Goal: Information Seeking & Learning: Learn about a topic

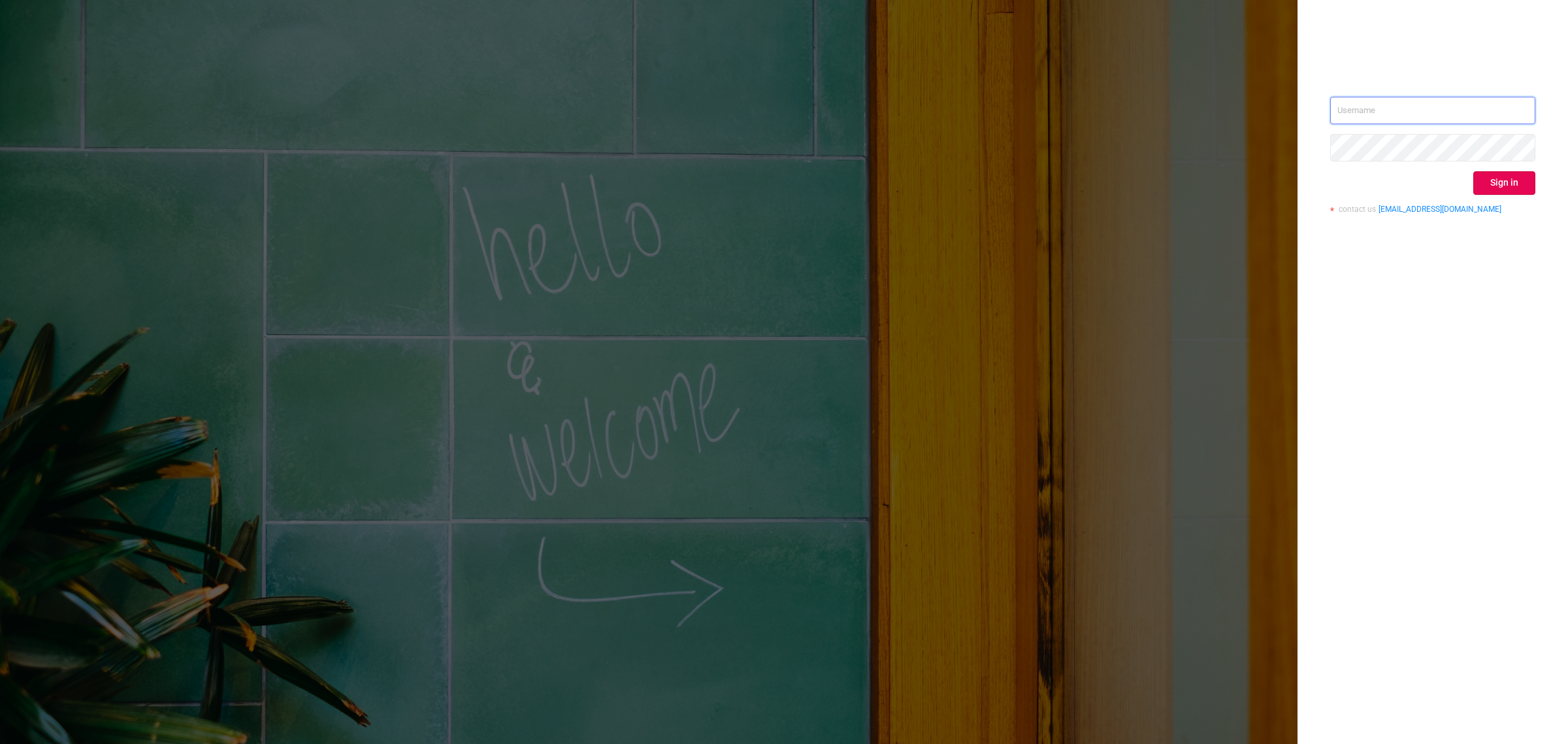
click at [1383, 97] on input "text" at bounding box center [1433, 110] width 205 height 27
type input "supply-success@onetag.com"
click at [1513, 183] on button "Sign in" at bounding box center [1504, 183] width 62 height 23
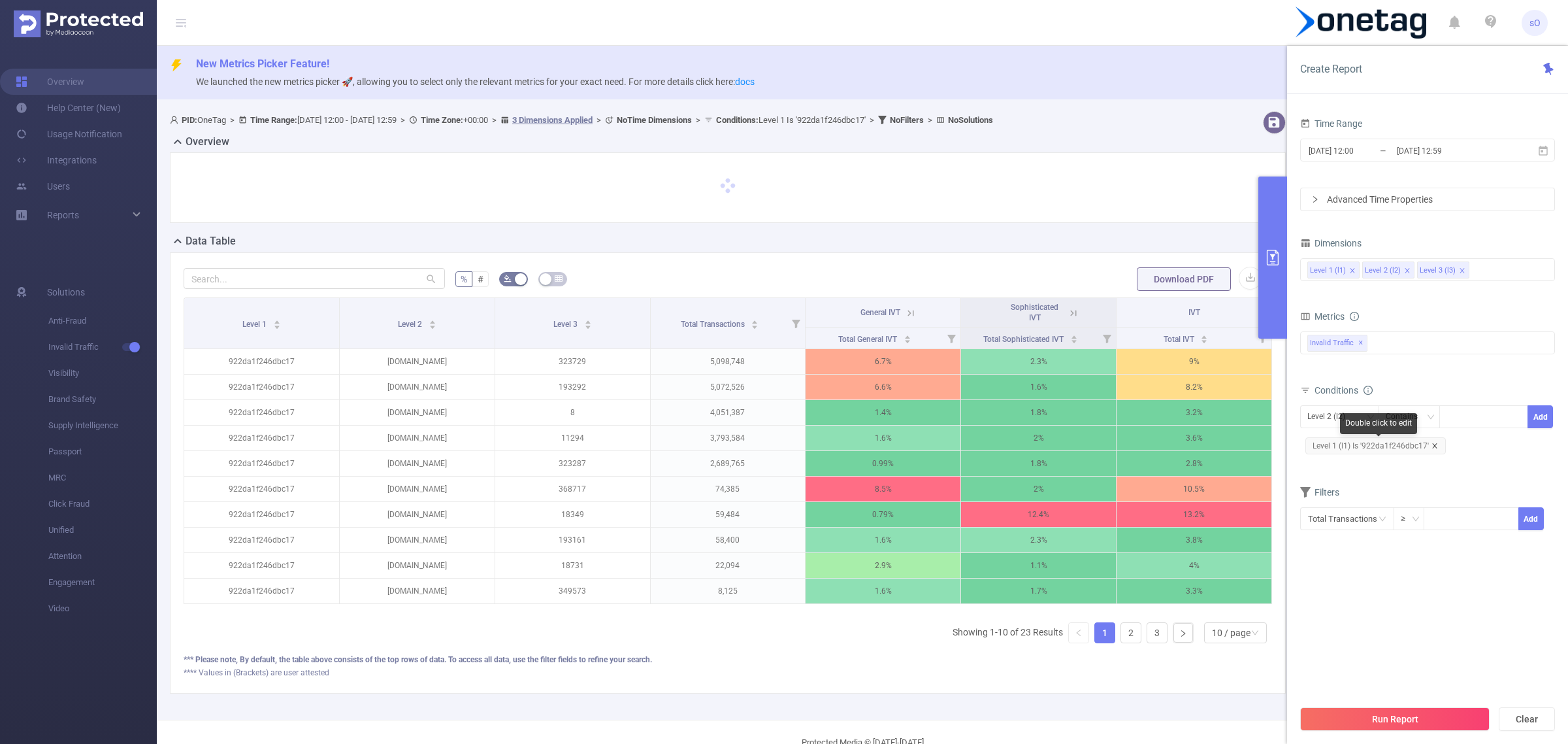
click at [1437, 448] on icon "icon: close" at bounding box center [1435, 446] width 7 height 7
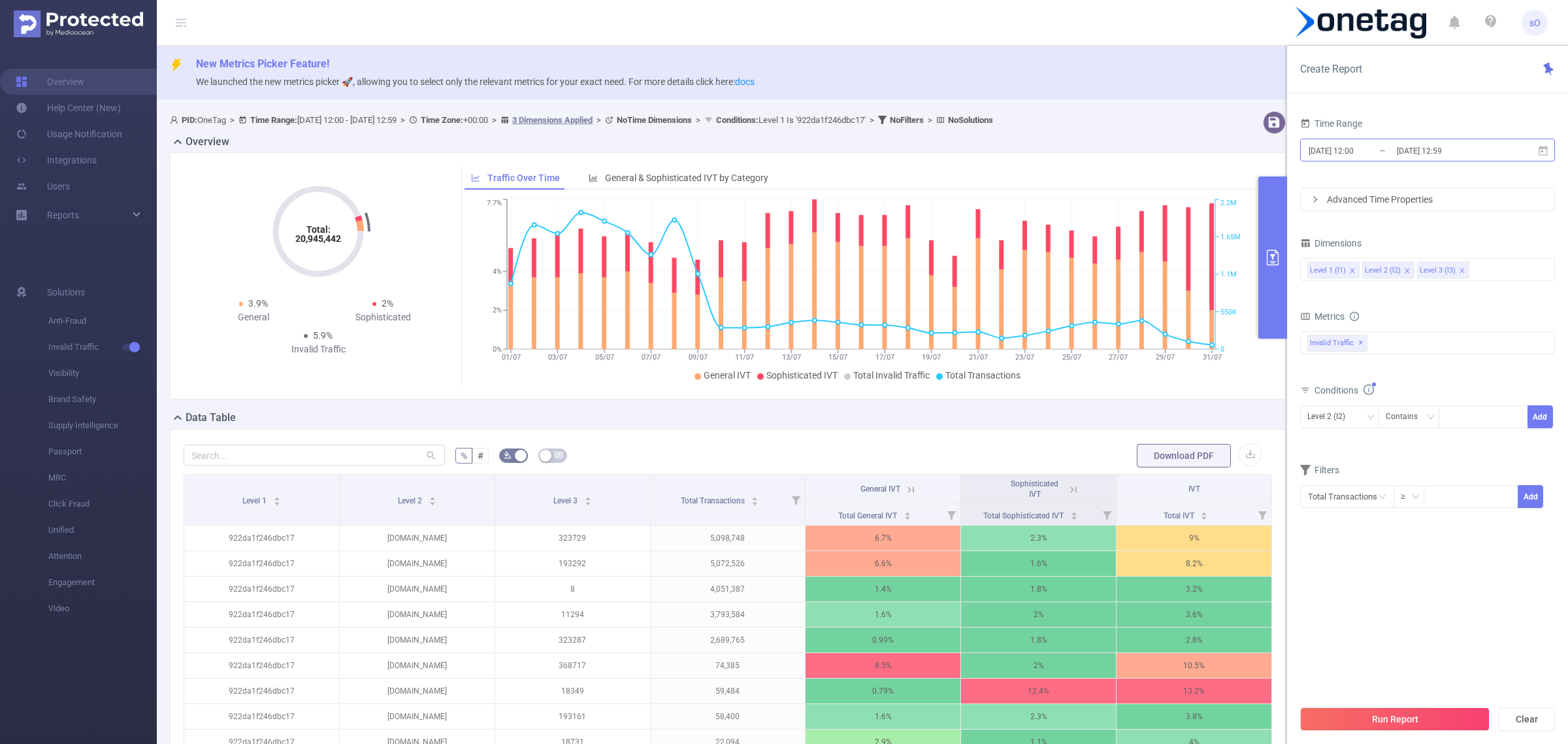
click at [1422, 148] on input "[DATE] 12:59" at bounding box center [1449, 151] width 106 height 17
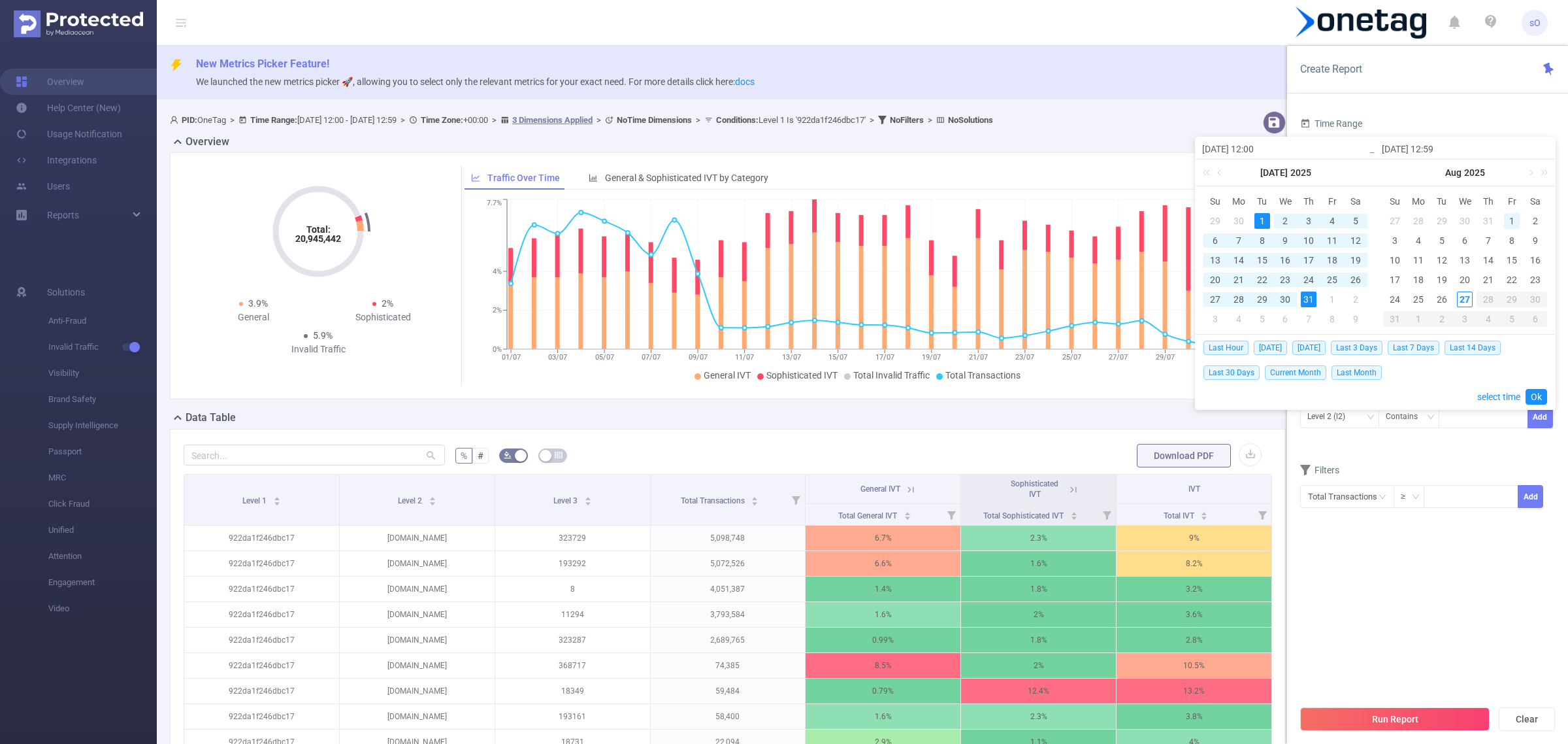
click at [1517, 217] on div "1" at bounding box center [1512, 221] width 16 height 16
click at [1508, 214] on div "1" at bounding box center [1512, 221] width 16 height 16
type input "2025-08-01 12:00"
type input "2025-08-01 12:59"
type input "2025-08-01 12:00"
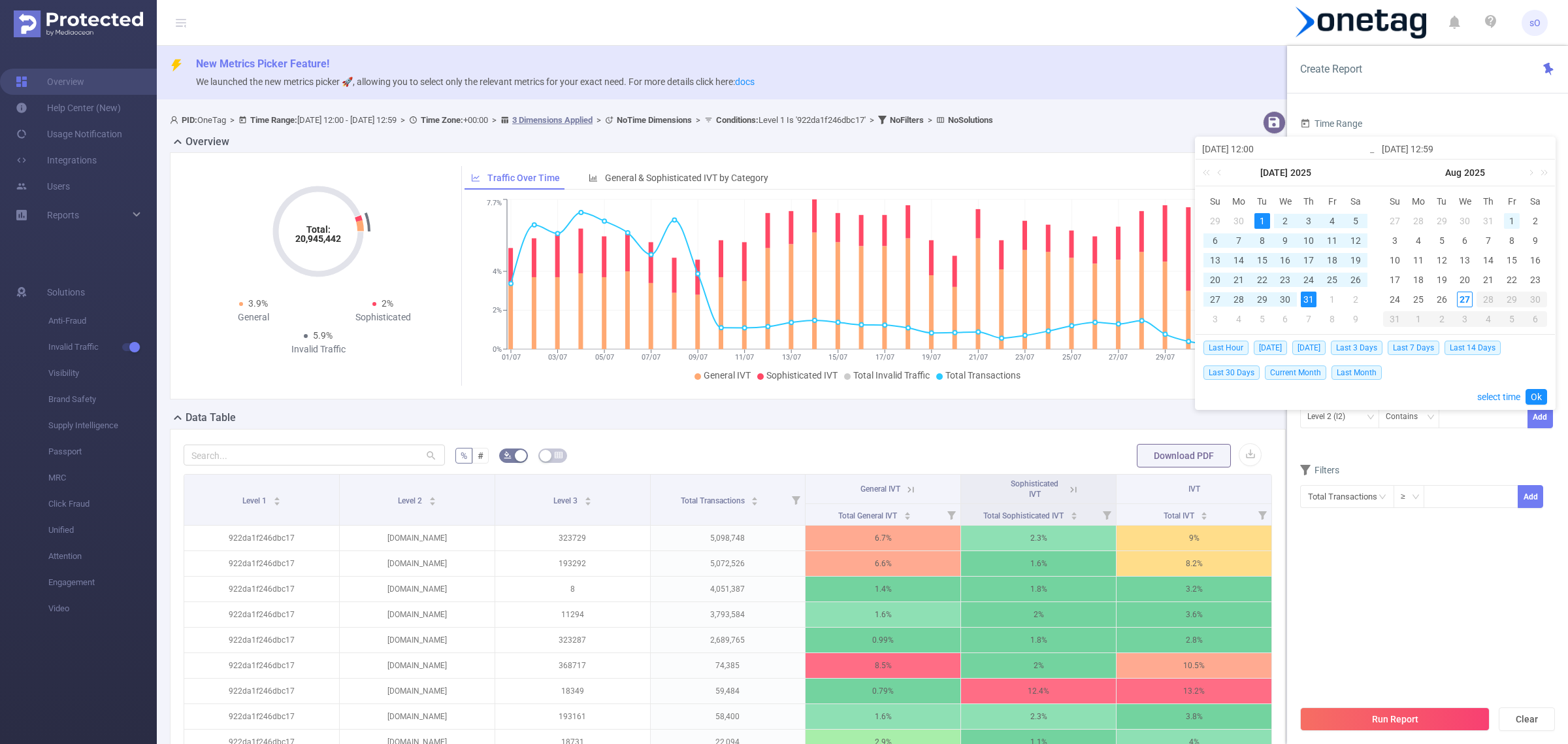
type input "2025-08-01 12:59"
click at [1339, 216] on div "1" at bounding box center [1333, 221] width 16 height 16
click at [1263, 292] on div "26" at bounding box center [1263, 300] width 16 height 16
type input "2025-08-26 12:59"
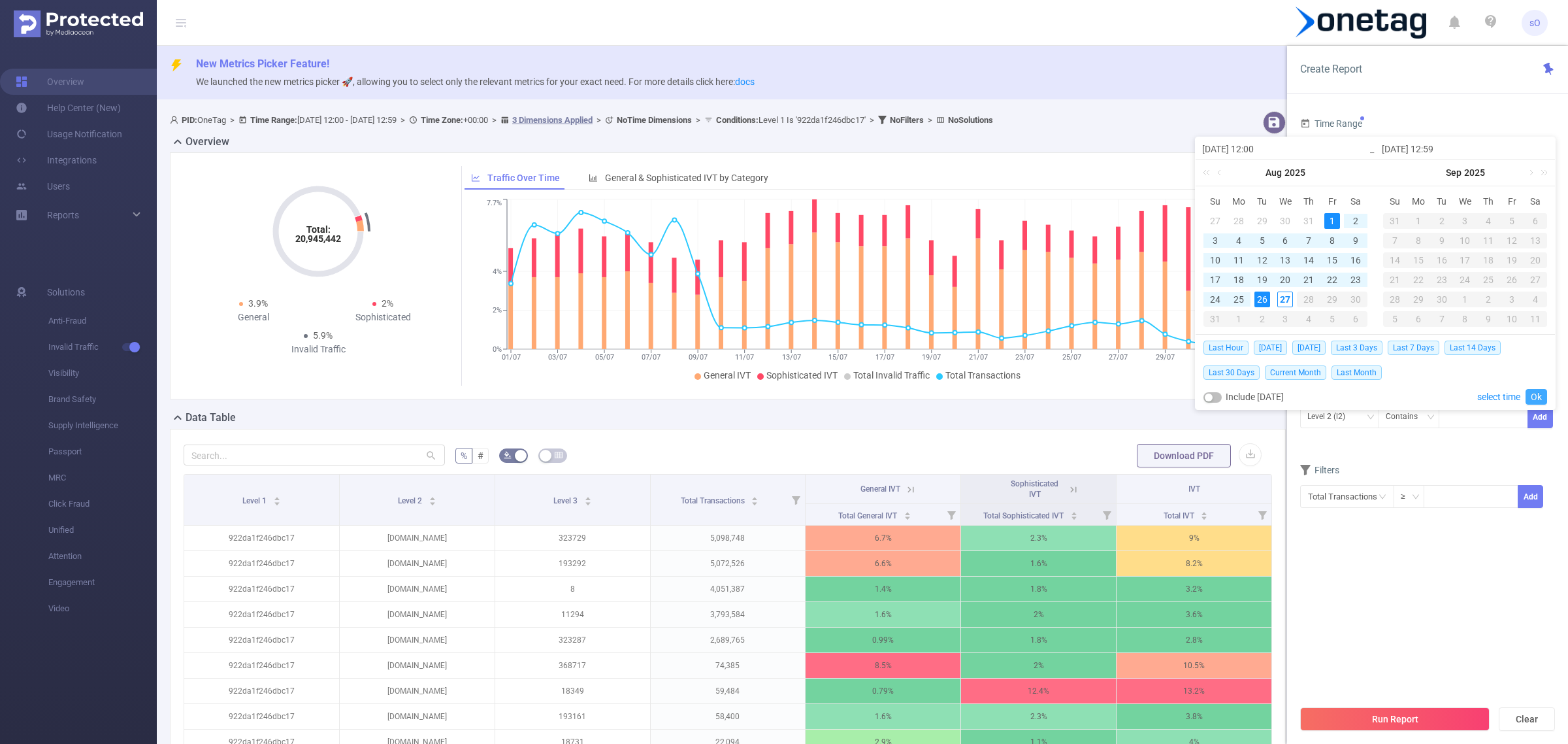
click at [1537, 396] on link "Ok" at bounding box center [1537, 397] width 21 height 16
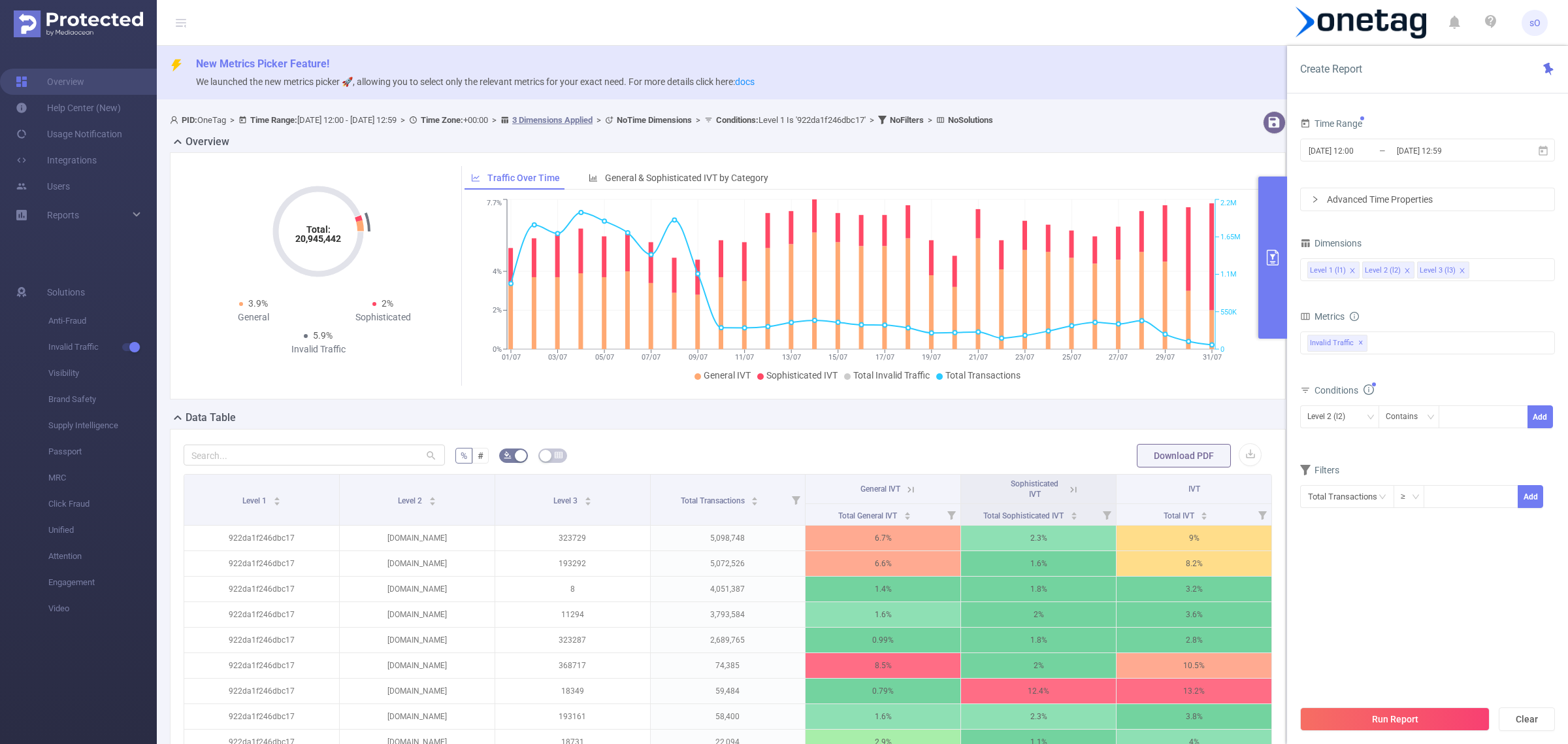
click at [1344, 729] on button "Run Report" at bounding box center [1395, 719] width 189 height 23
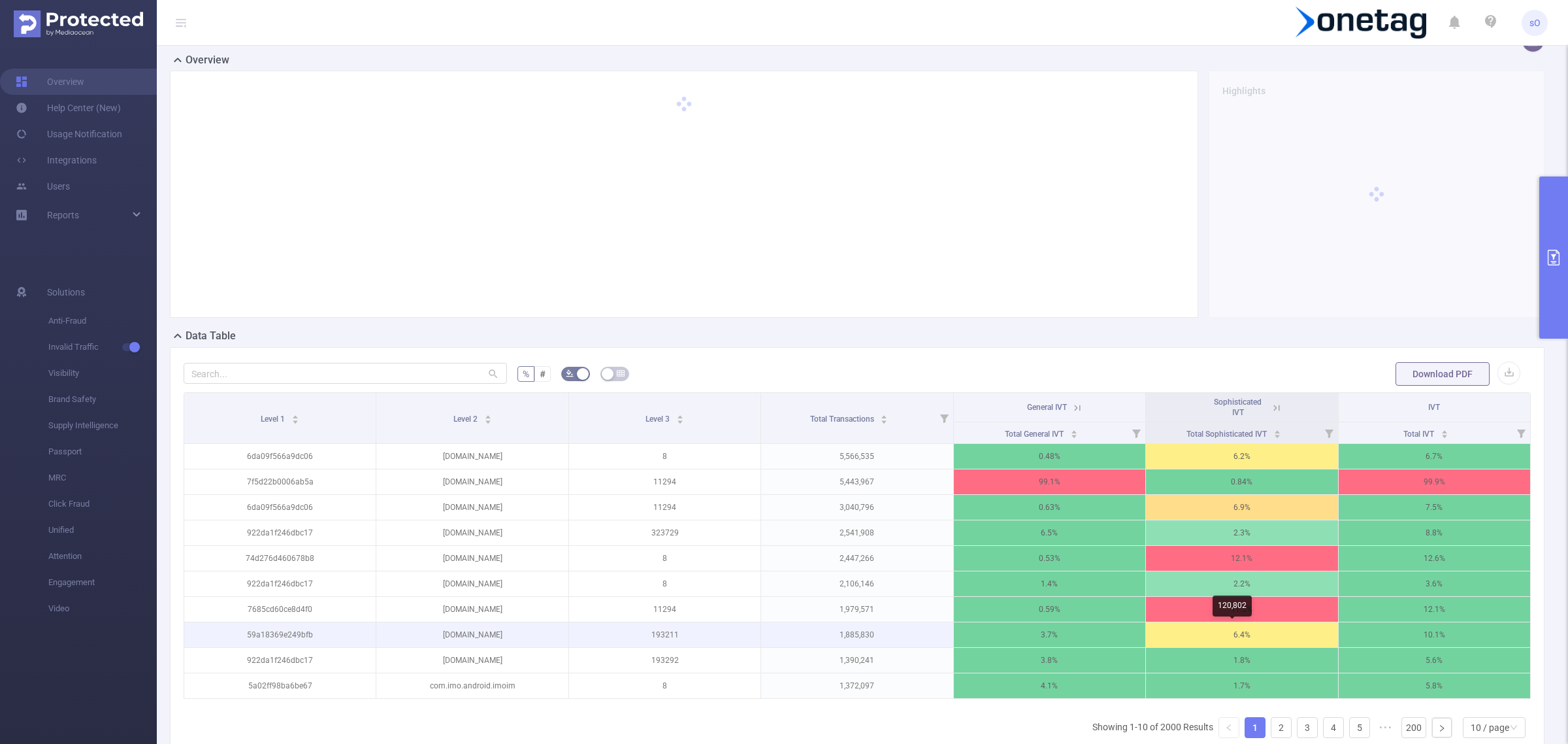
scroll to position [163, 0]
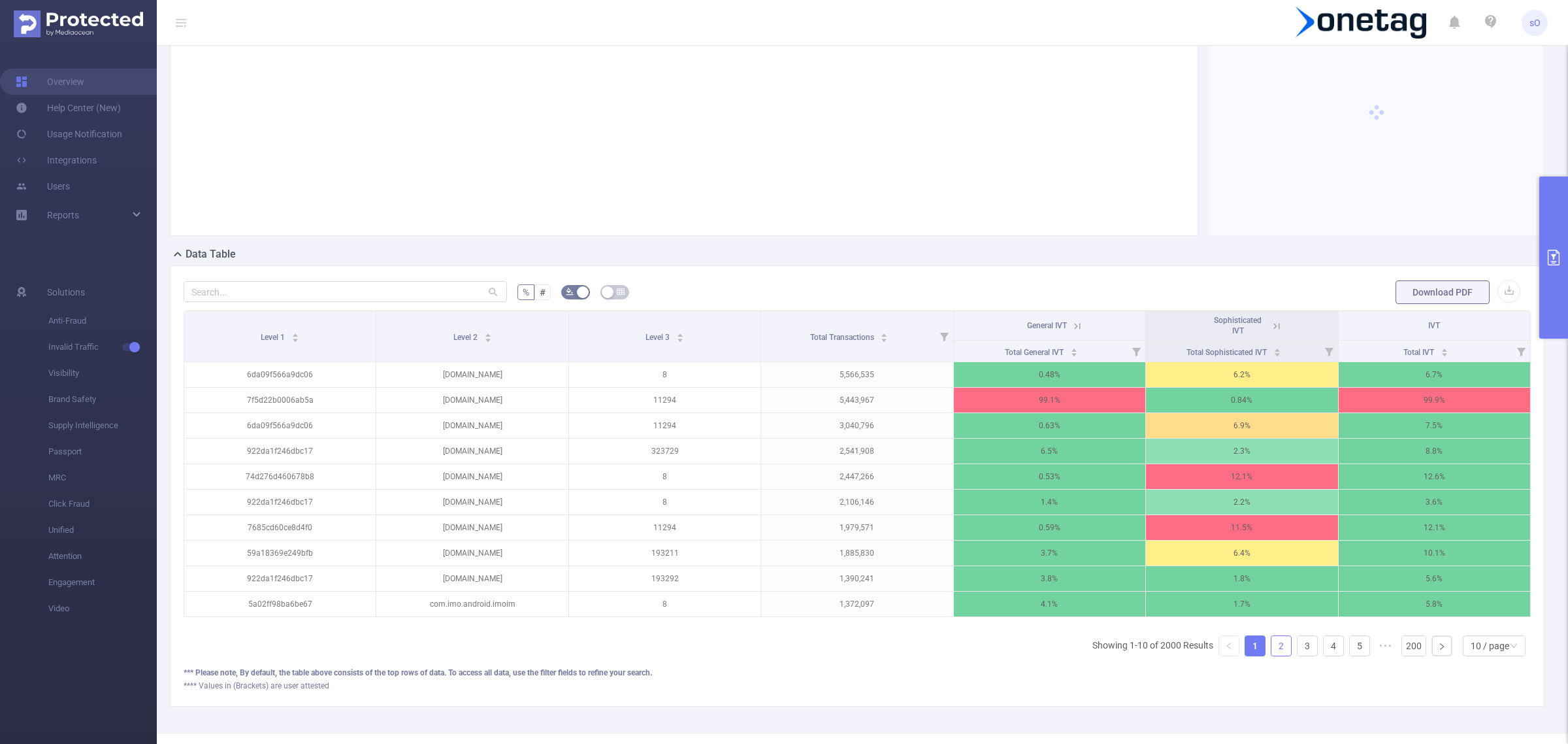
click at [1273, 656] on link "2" at bounding box center [1281, 645] width 19 height 19
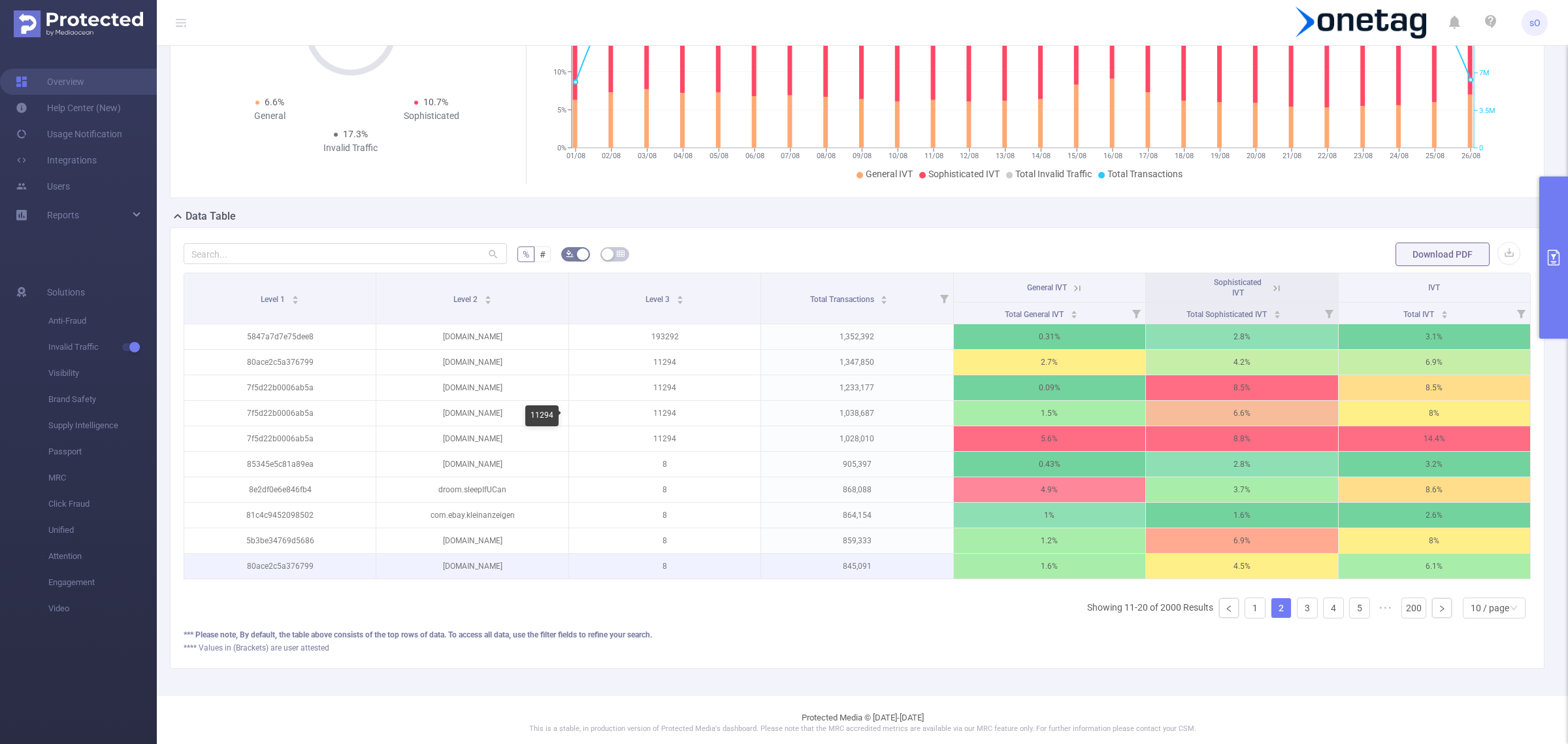
scroll to position [141, 0]
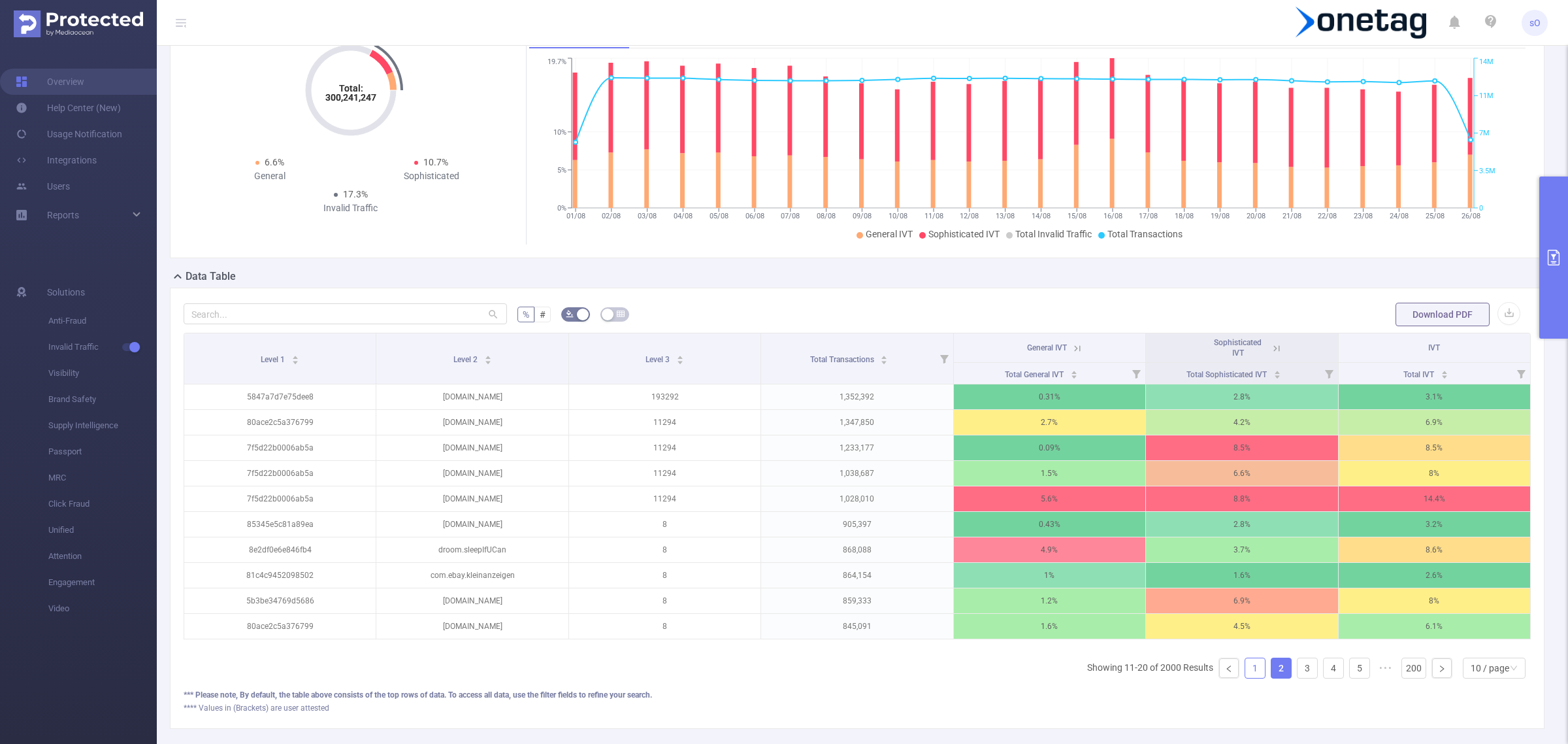
click at [1245, 678] on link "1" at bounding box center [1255, 668] width 19 height 19
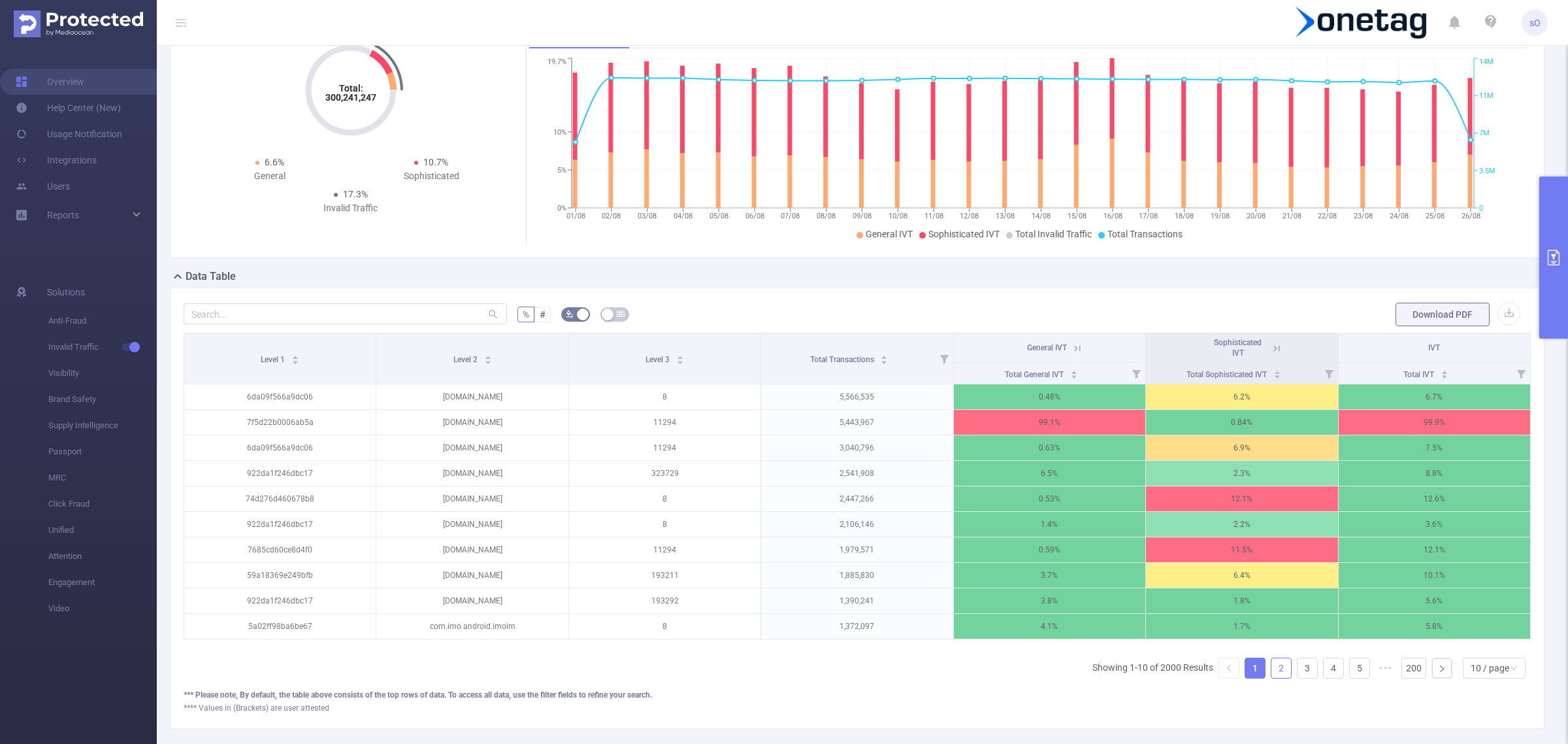
click at [1272, 678] on link "2" at bounding box center [1281, 668] width 19 height 19
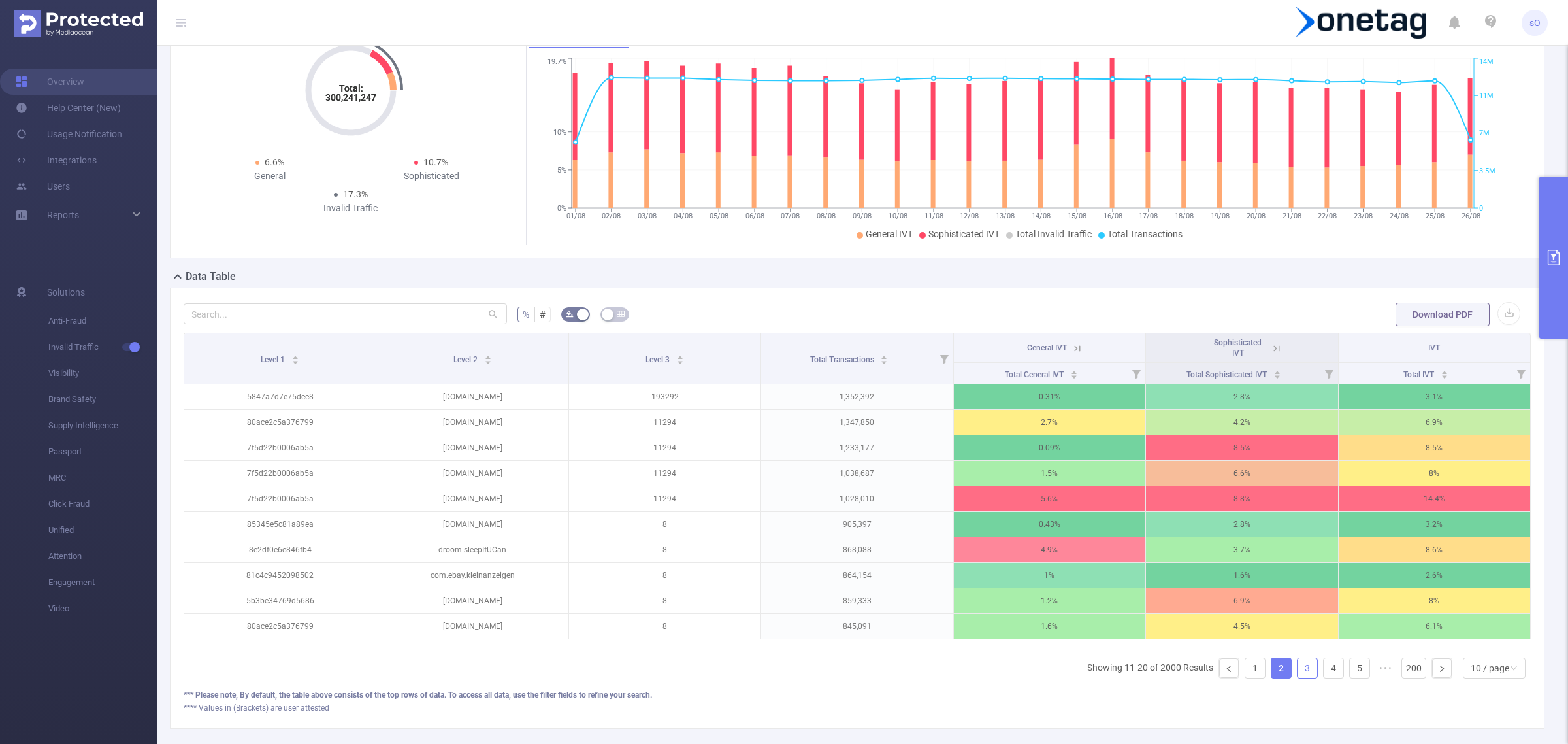
click at [1301, 678] on link "3" at bounding box center [1307, 668] width 19 height 19
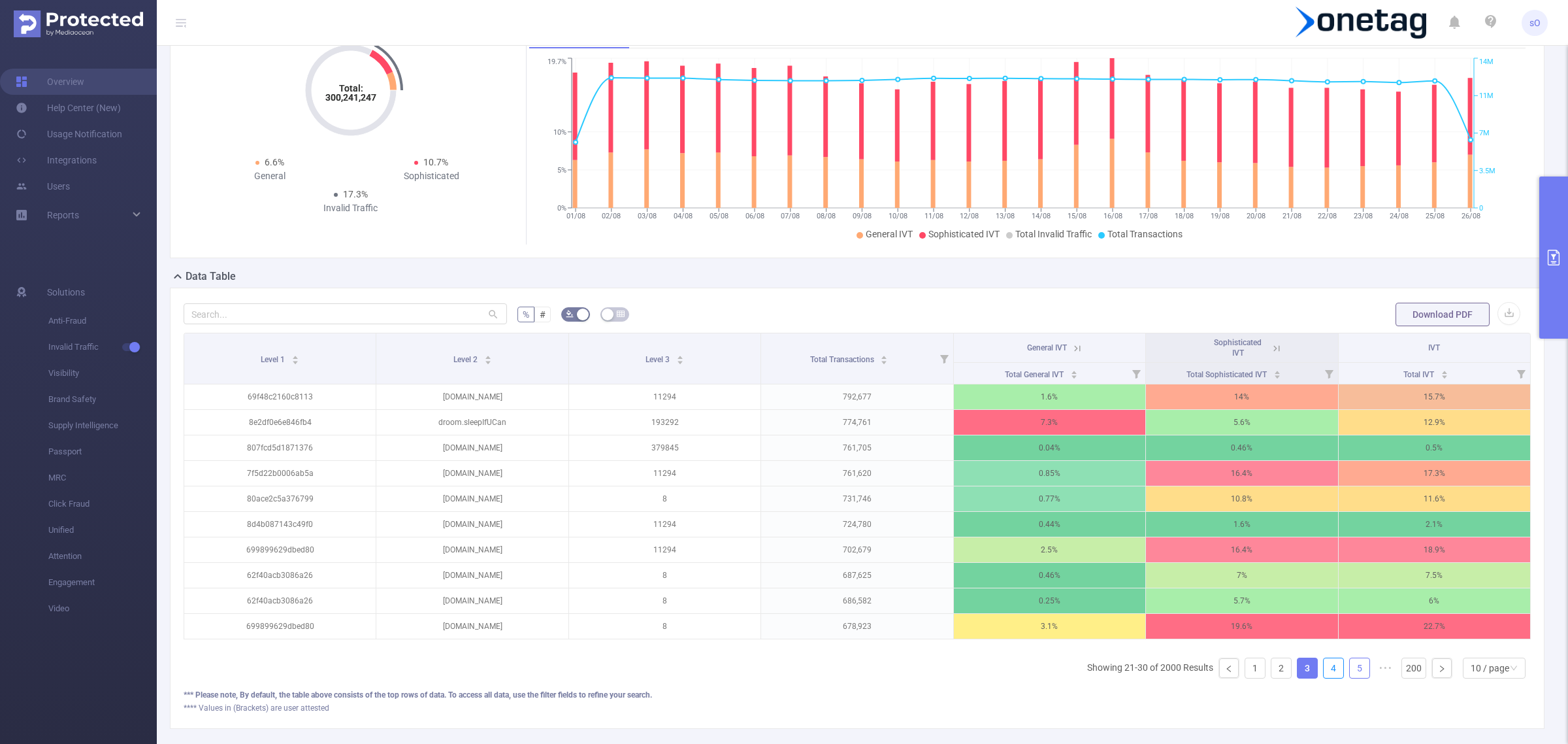
click at [1324, 678] on link "4" at bounding box center [1333, 668] width 19 height 19
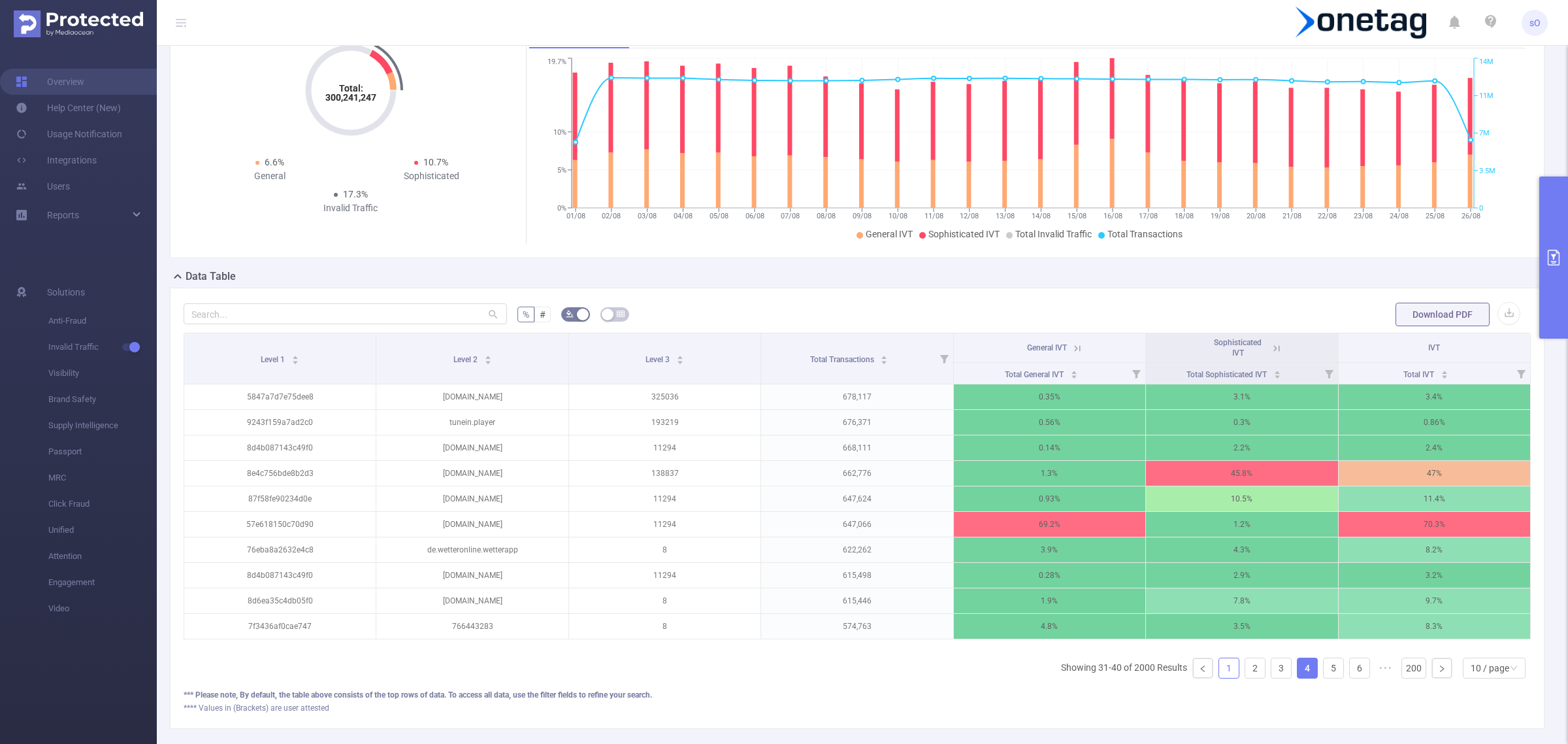
click at [1219, 678] on link "1" at bounding box center [1229, 668] width 19 height 19
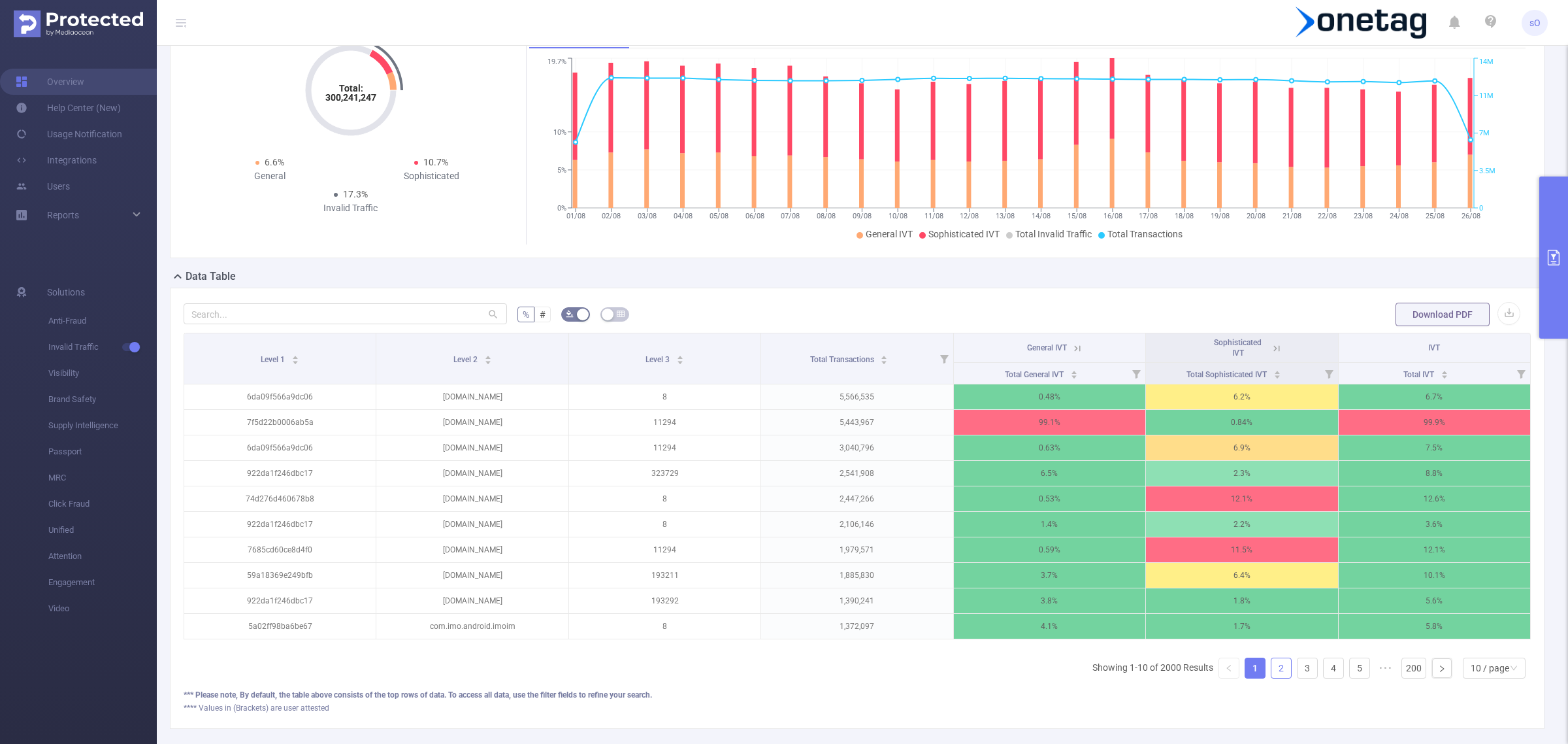
click at [1272, 678] on link "2" at bounding box center [1281, 668] width 19 height 19
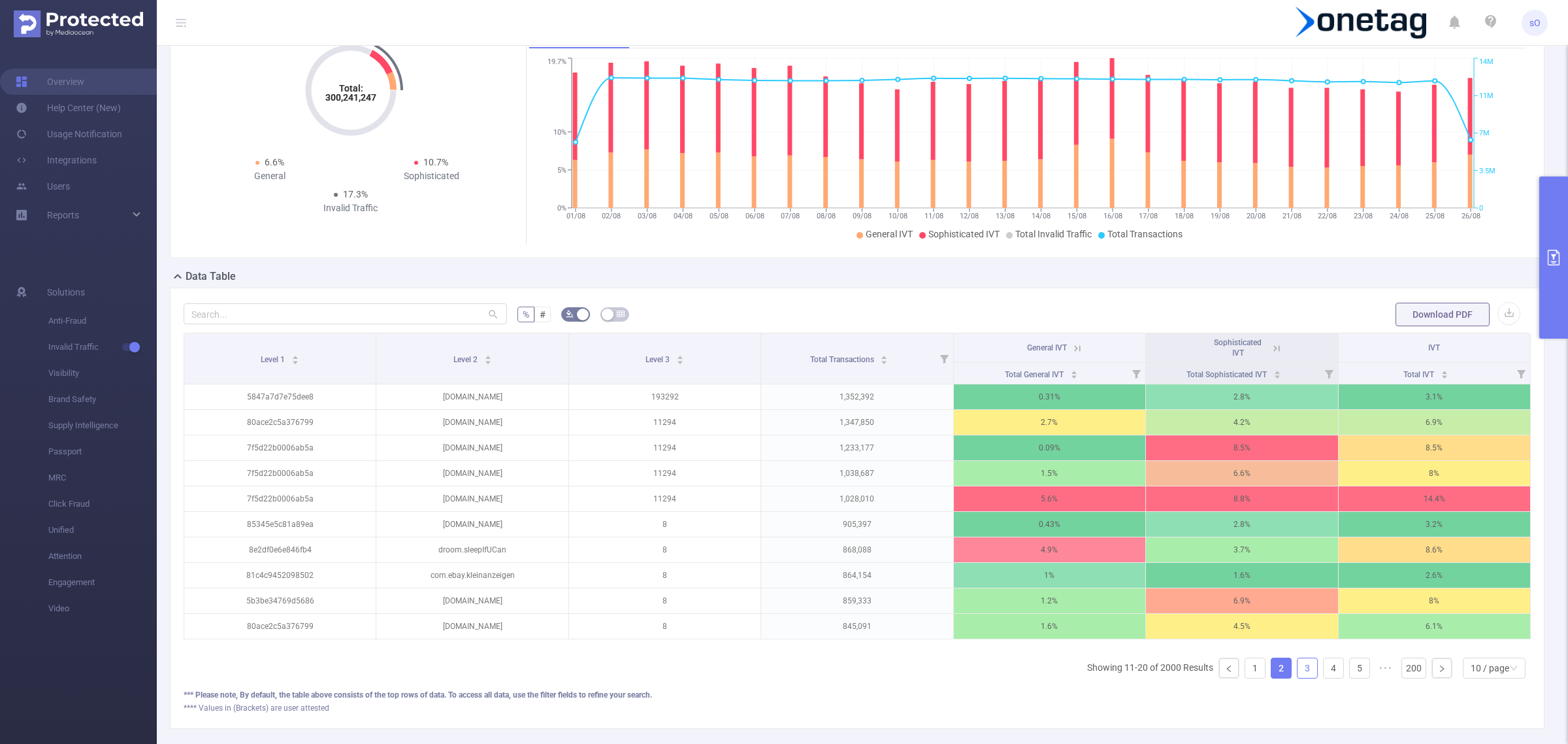
click at [1298, 678] on link "3" at bounding box center [1307, 668] width 19 height 19
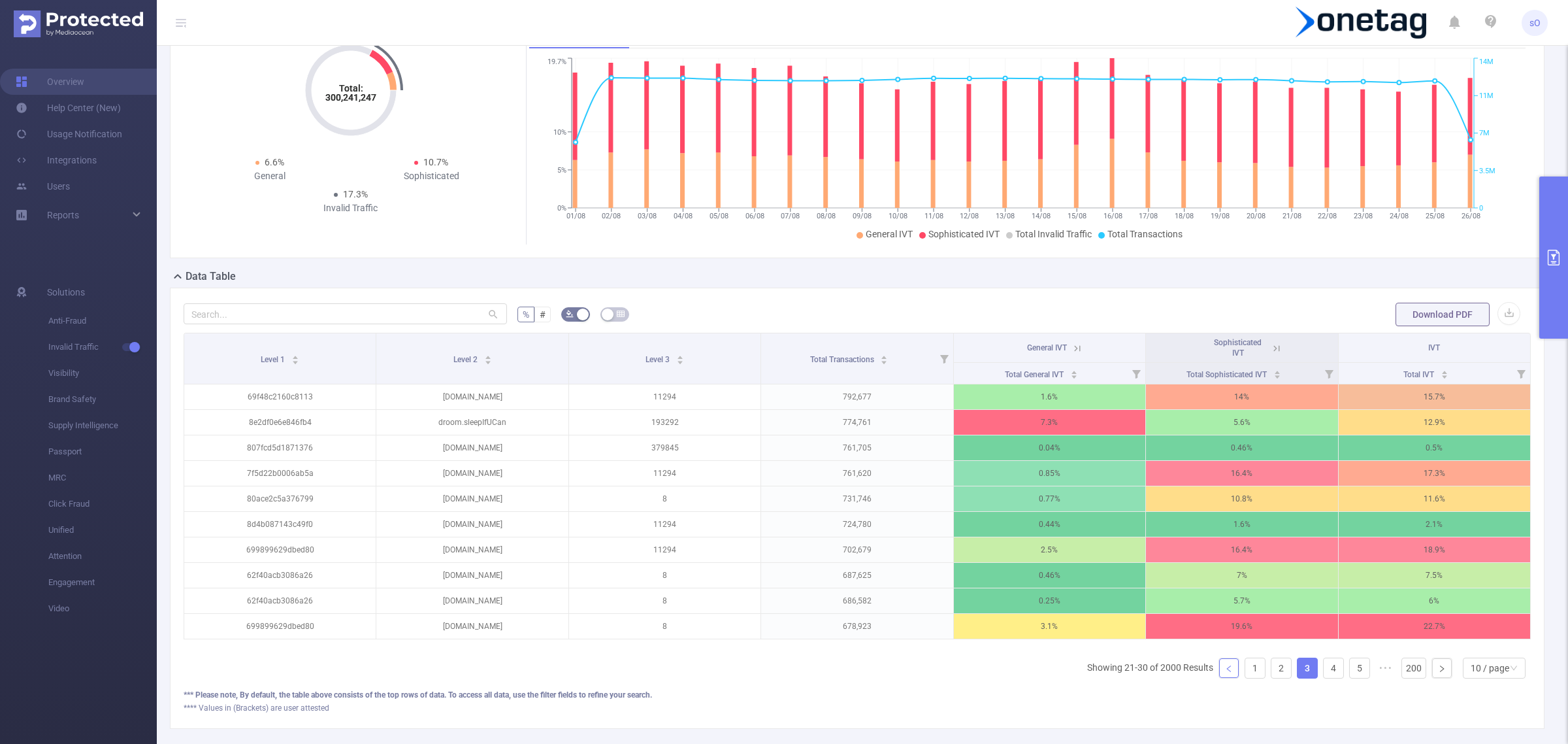
click at [1221, 678] on link at bounding box center [1229, 668] width 19 height 19
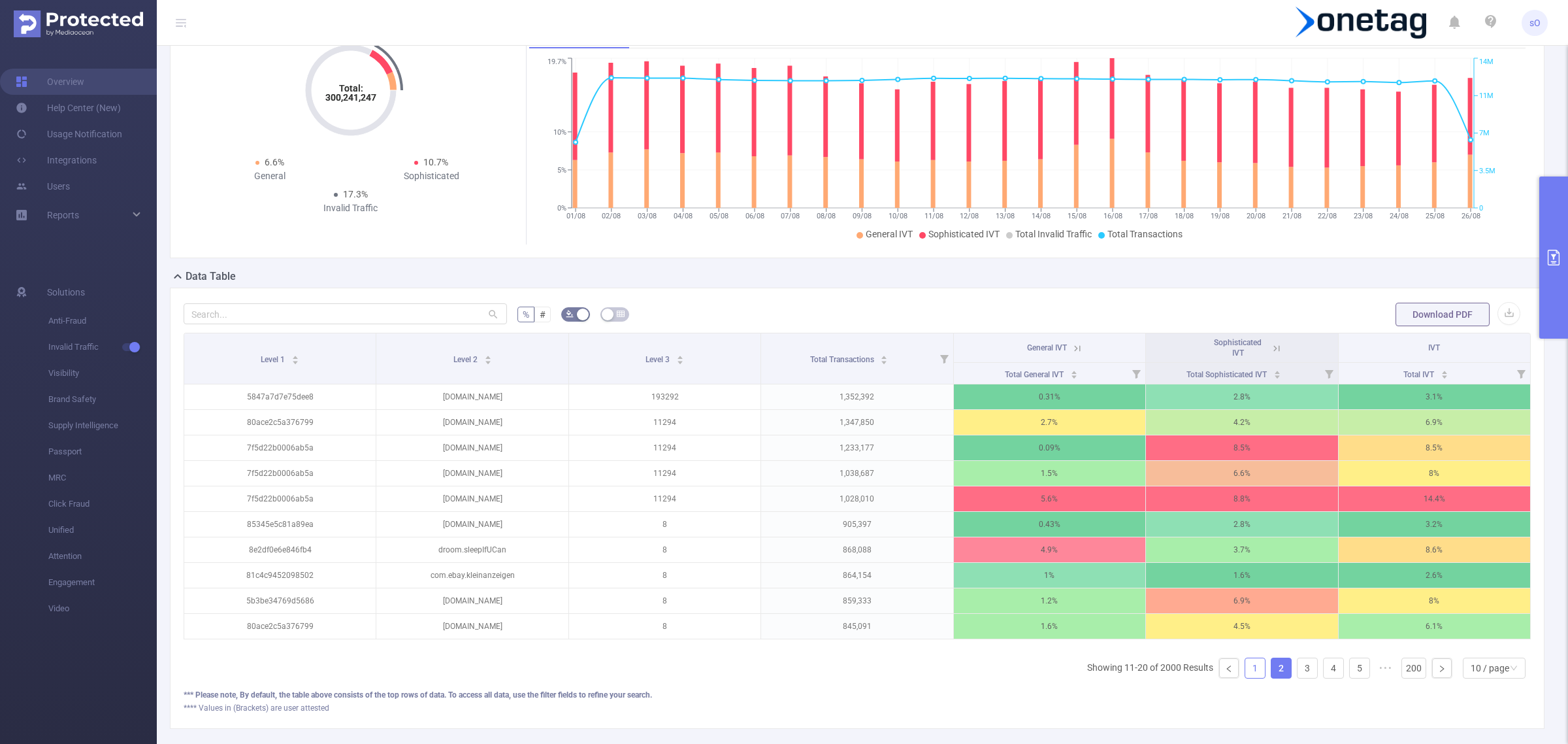
click at [1245, 677] on link "1" at bounding box center [1255, 668] width 19 height 19
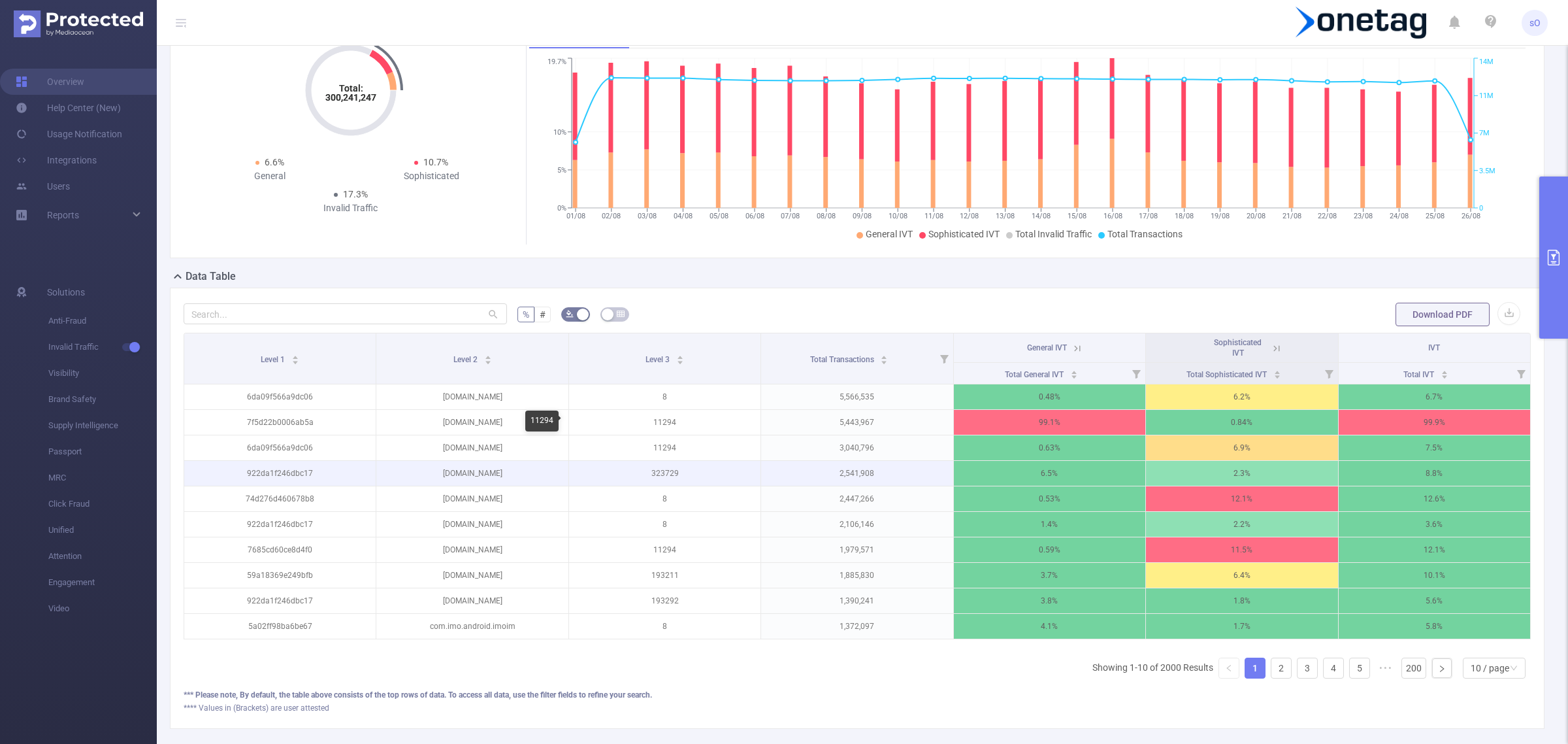
click at [736, 465] on tbody "6da09f566a9dc06 poki.com 8 5,566,535 0.48% 6.2% 6.7% 7f5d22b0006ab5a feathermc.…" at bounding box center [857, 512] width 1347 height 255
click at [860, 484] on p "2,541,908" at bounding box center [856, 473] width 191 height 25
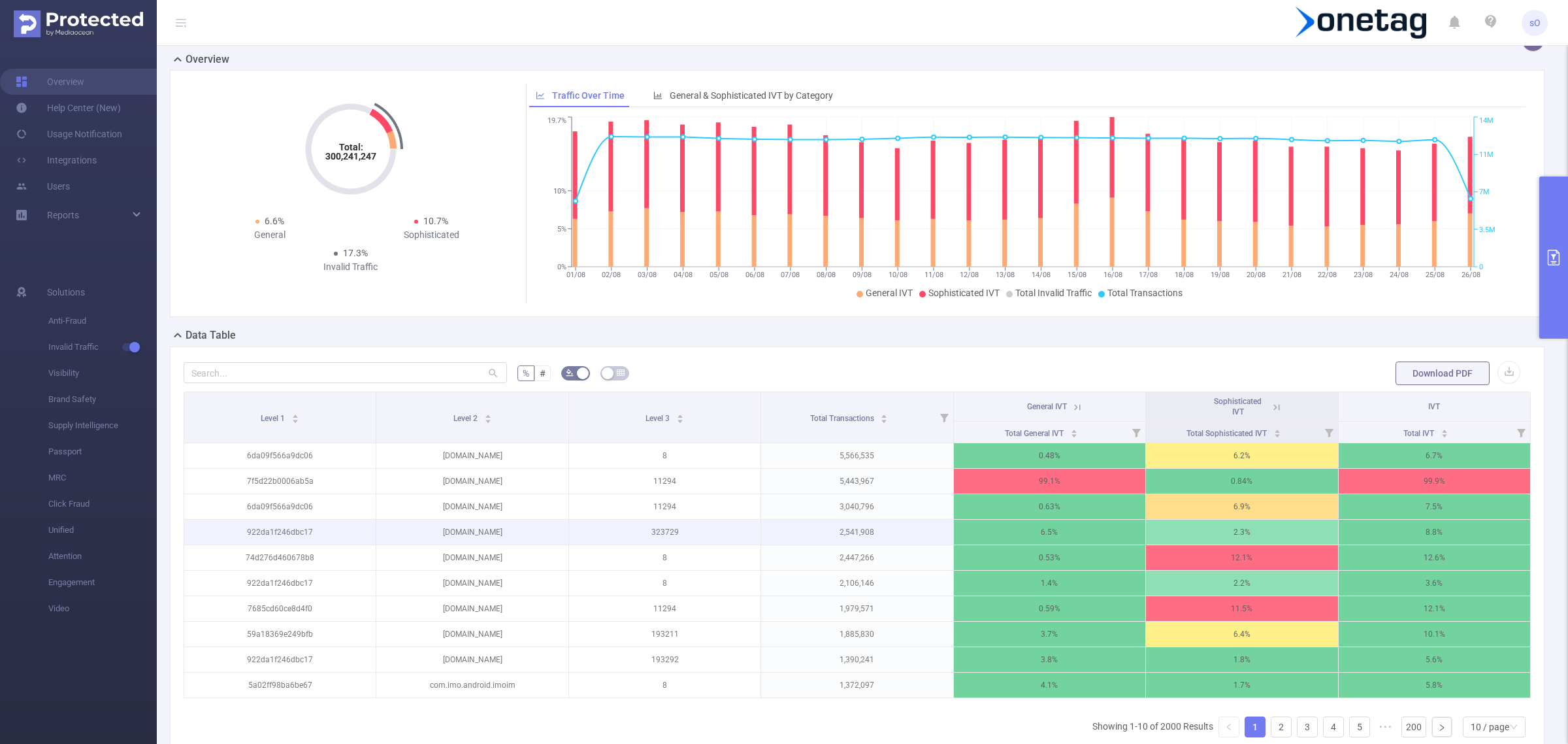
scroll to position [163, 0]
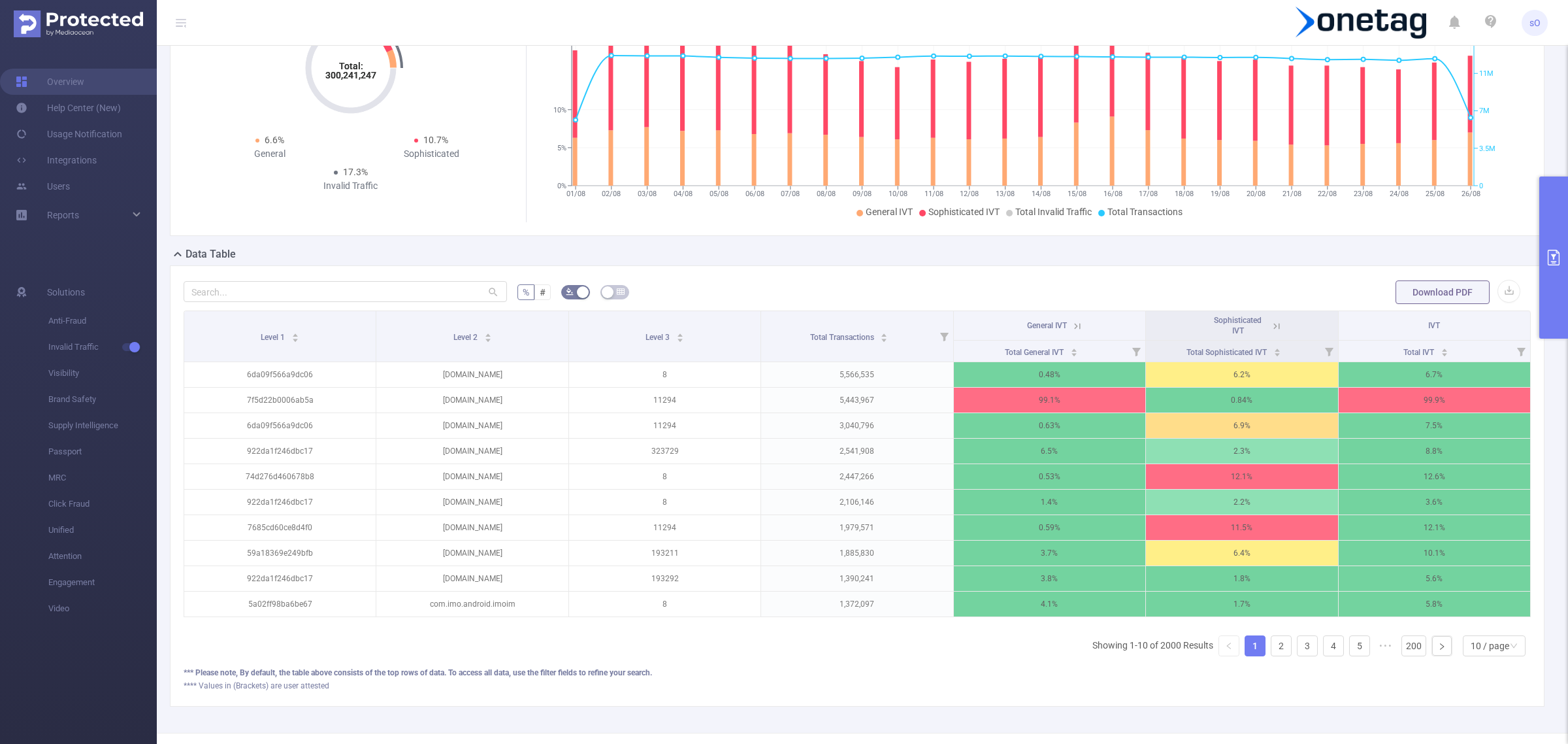
click at [833, 288] on form "% # Download PDF" at bounding box center [857, 292] width 1347 height 26
click at [335, 304] on div at bounding box center [345, 292] width 323 height 26
click at [333, 302] on input "text" at bounding box center [345, 291] width 323 height 21
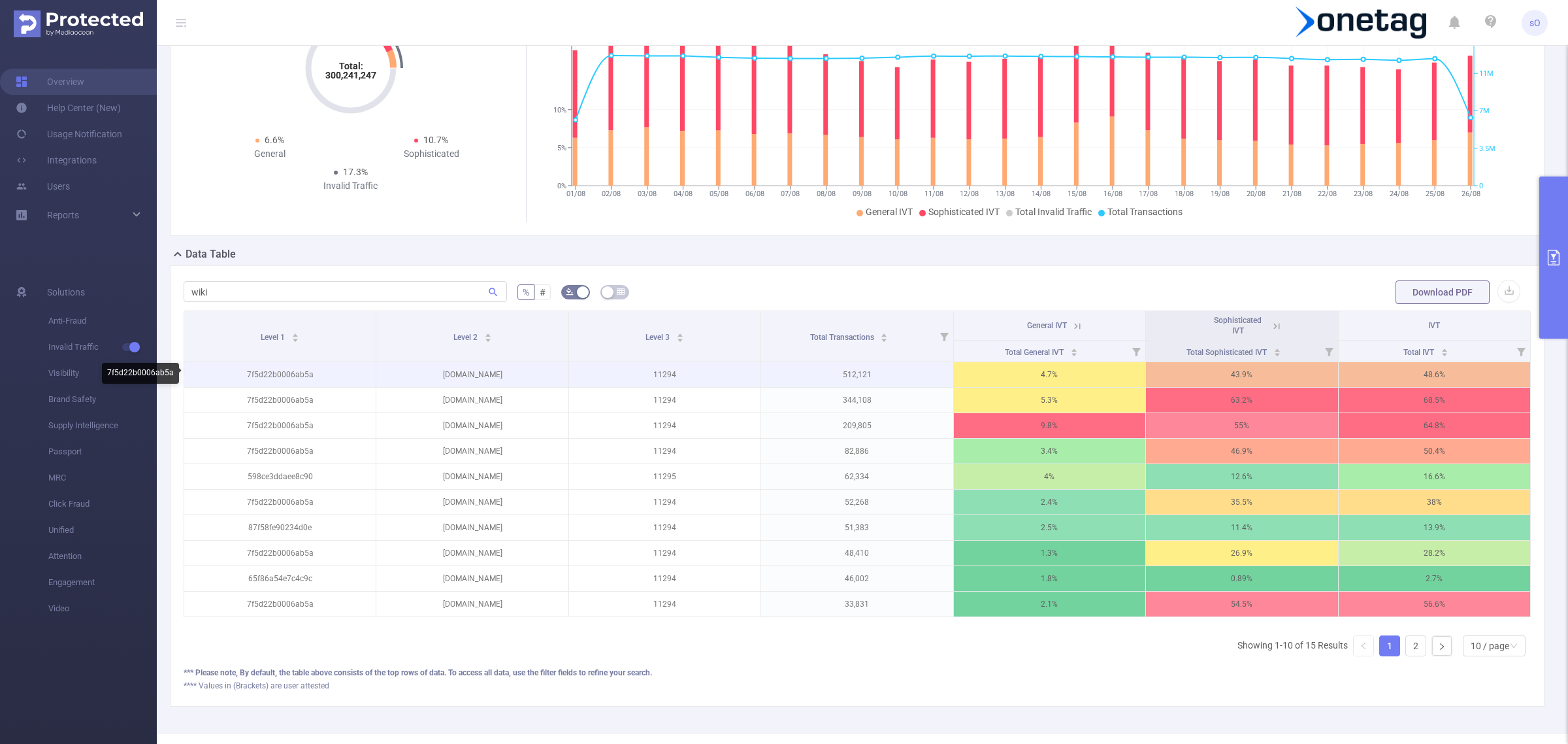
click at [255, 376] on p "7f5d22b0006ab5a" at bounding box center [279, 374] width 191 height 25
click at [253, 376] on p "7f5d22b0006ab5a" at bounding box center [279, 374] width 191 height 25
copy p "7f5d22b0006ab5a"
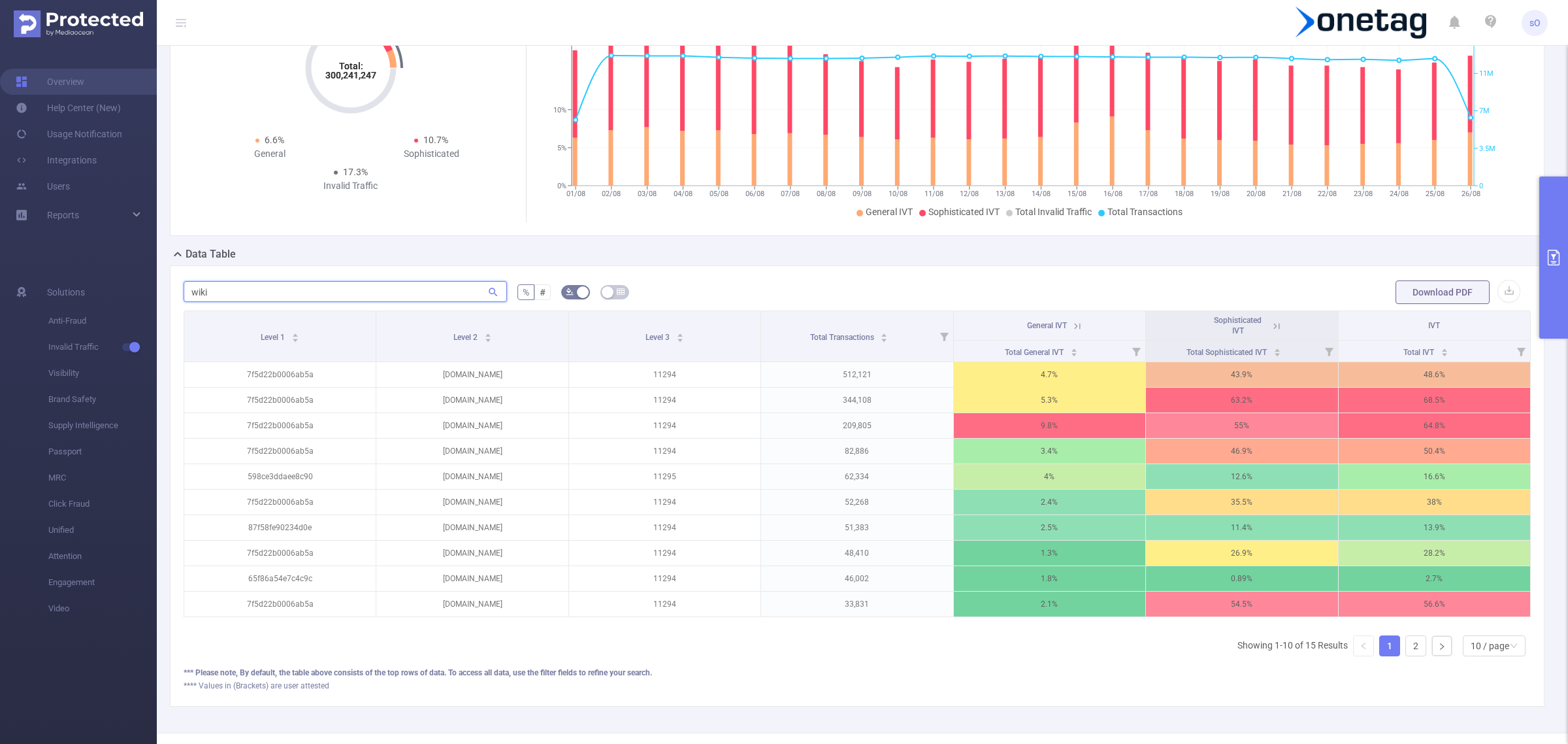
click at [311, 286] on input "wiki" at bounding box center [345, 291] width 323 height 21
click at [310, 290] on input "wiki" at bounding box center [345, 291] width 323 height 21
click at [311, 288] on input "wiki" at bounding box center [345, 291] width 323 height 21
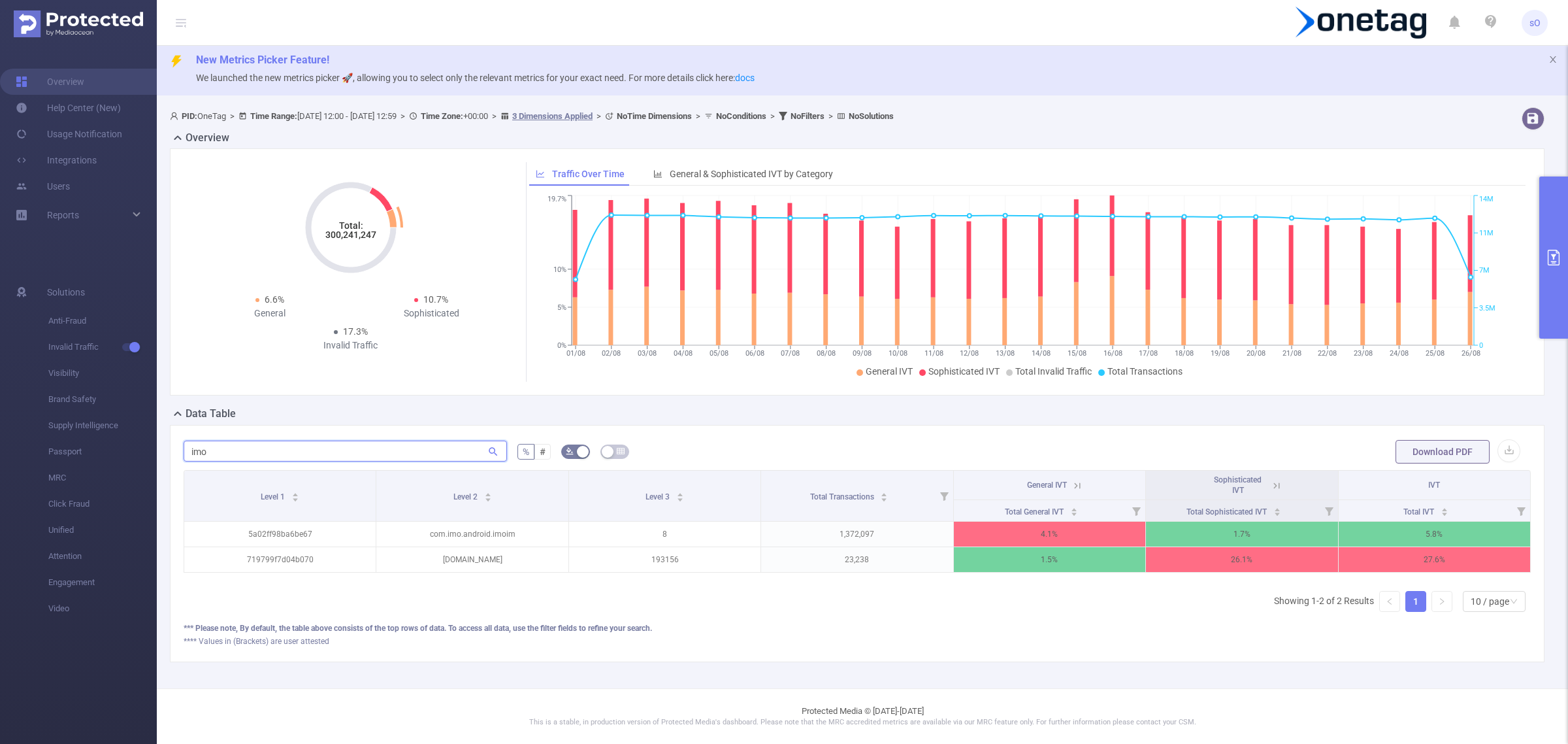
scroll to position [17, 0]
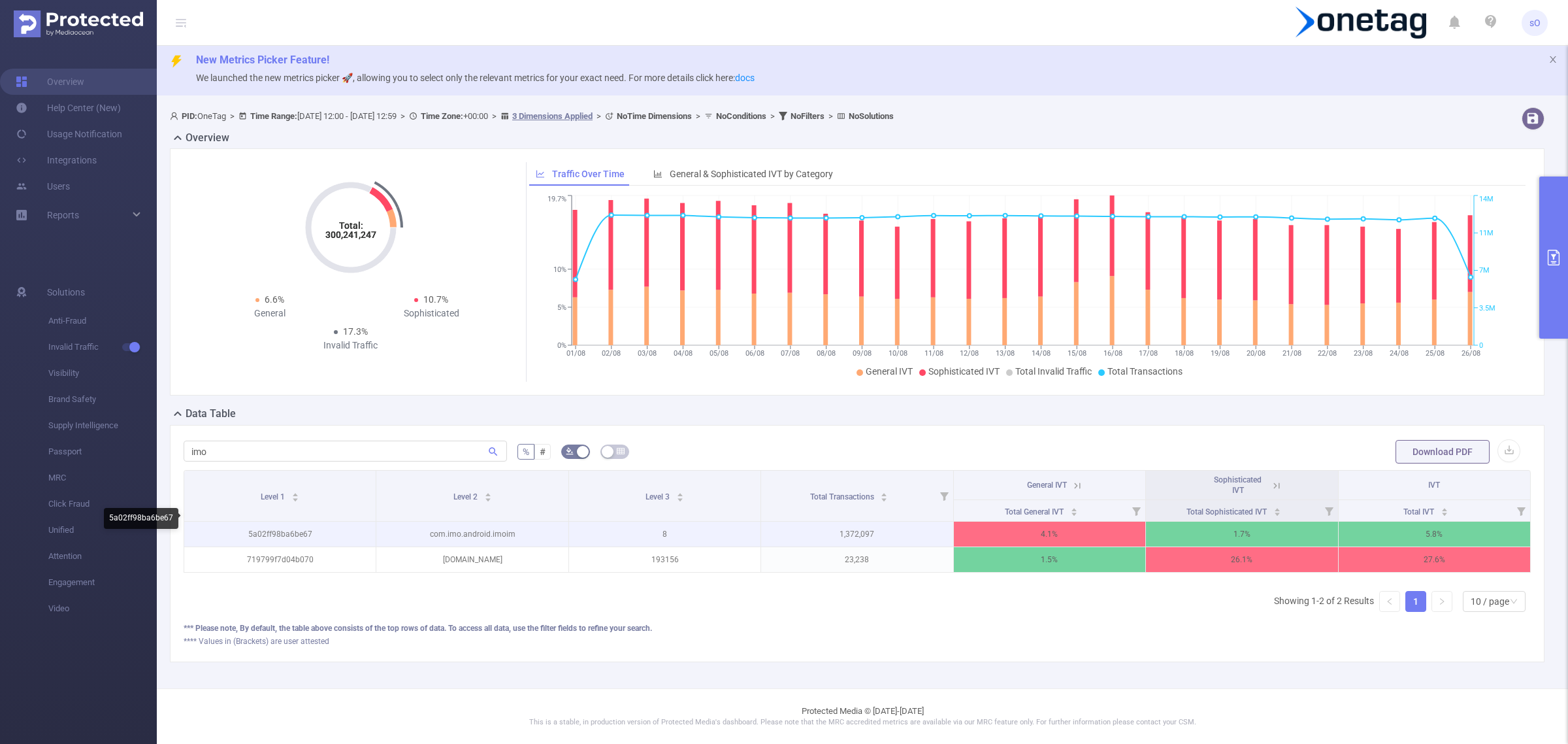
click at [256, 523] on p "5a02ff98ba6be67" at bounding box center [279, 534] width 191 height 25
copy p "5a02ff98ba6be67"
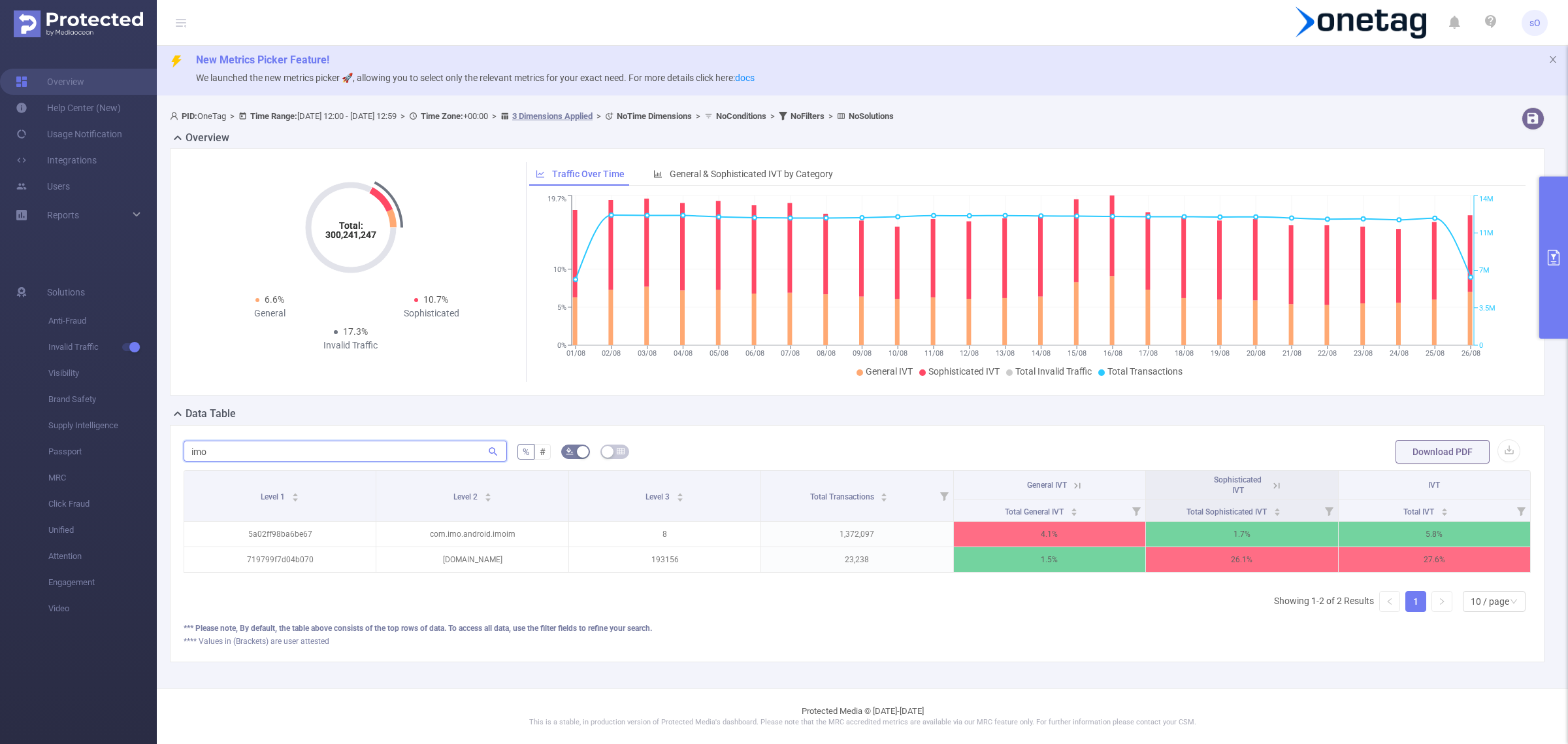
click at [295, 440] on input "imo" at bounding box center [345, 450] width 323 height 21
click at [295, 440] on input "imo" at bounding box center [345, 450] width 323 height 21
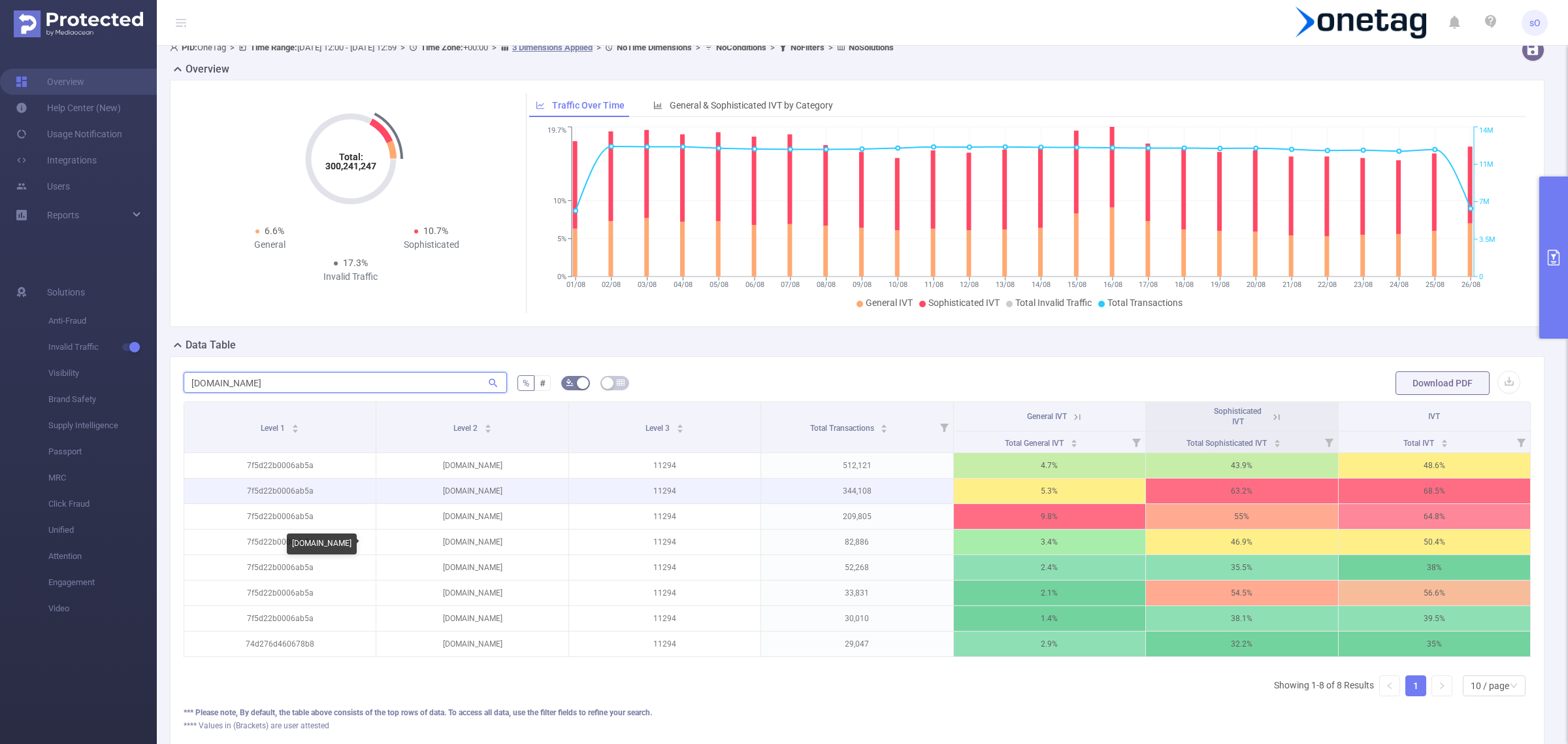
scroll to position [99, 0]
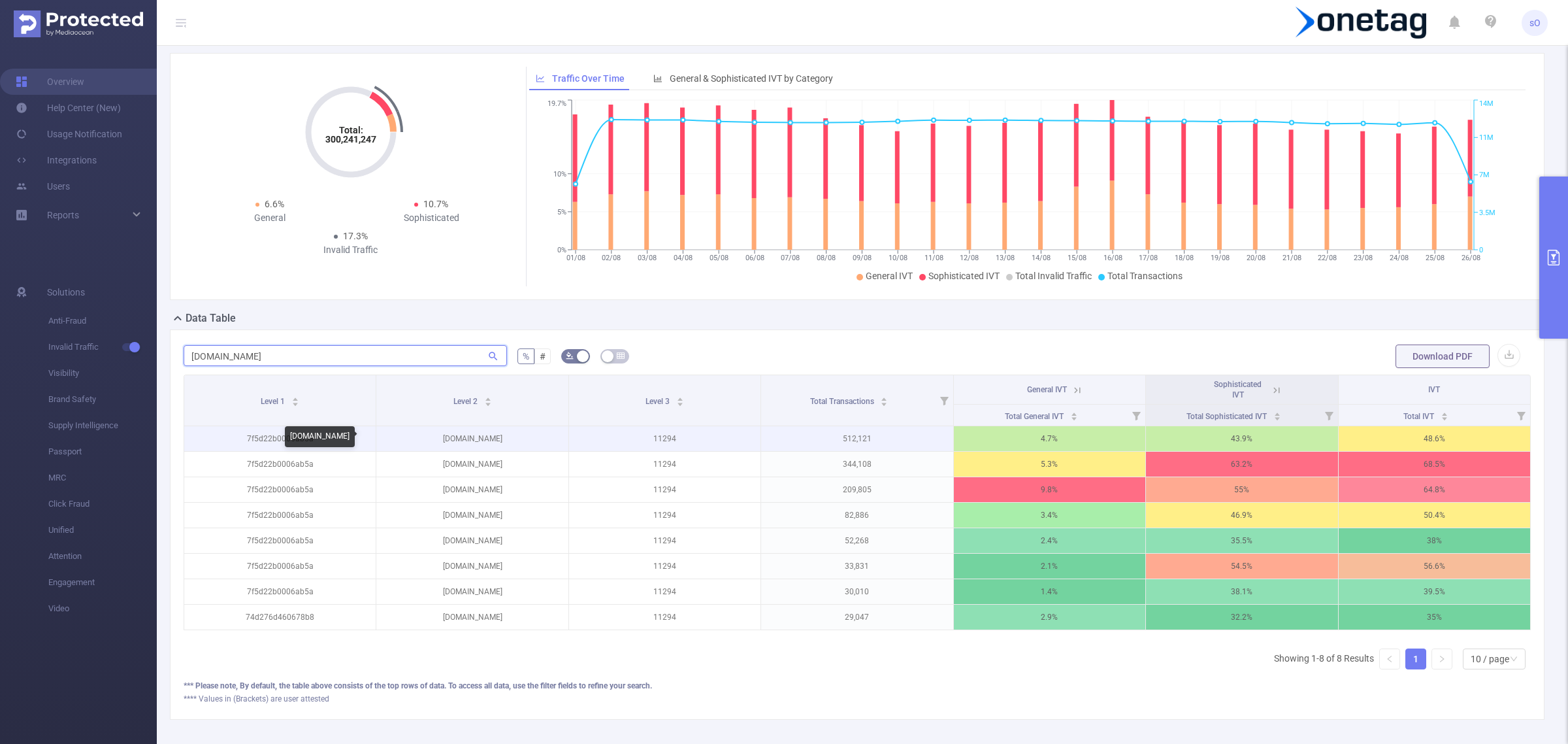
type input "wiki.gg"
drag, startPoint x: 508, startPoint y: 438, endPoint x: 482, endPoint y: 438, distance: 26.0
click at [482, 438] on p "calamitymod.wiki.gg" at bounding box center [472, 438] width 191 height 25
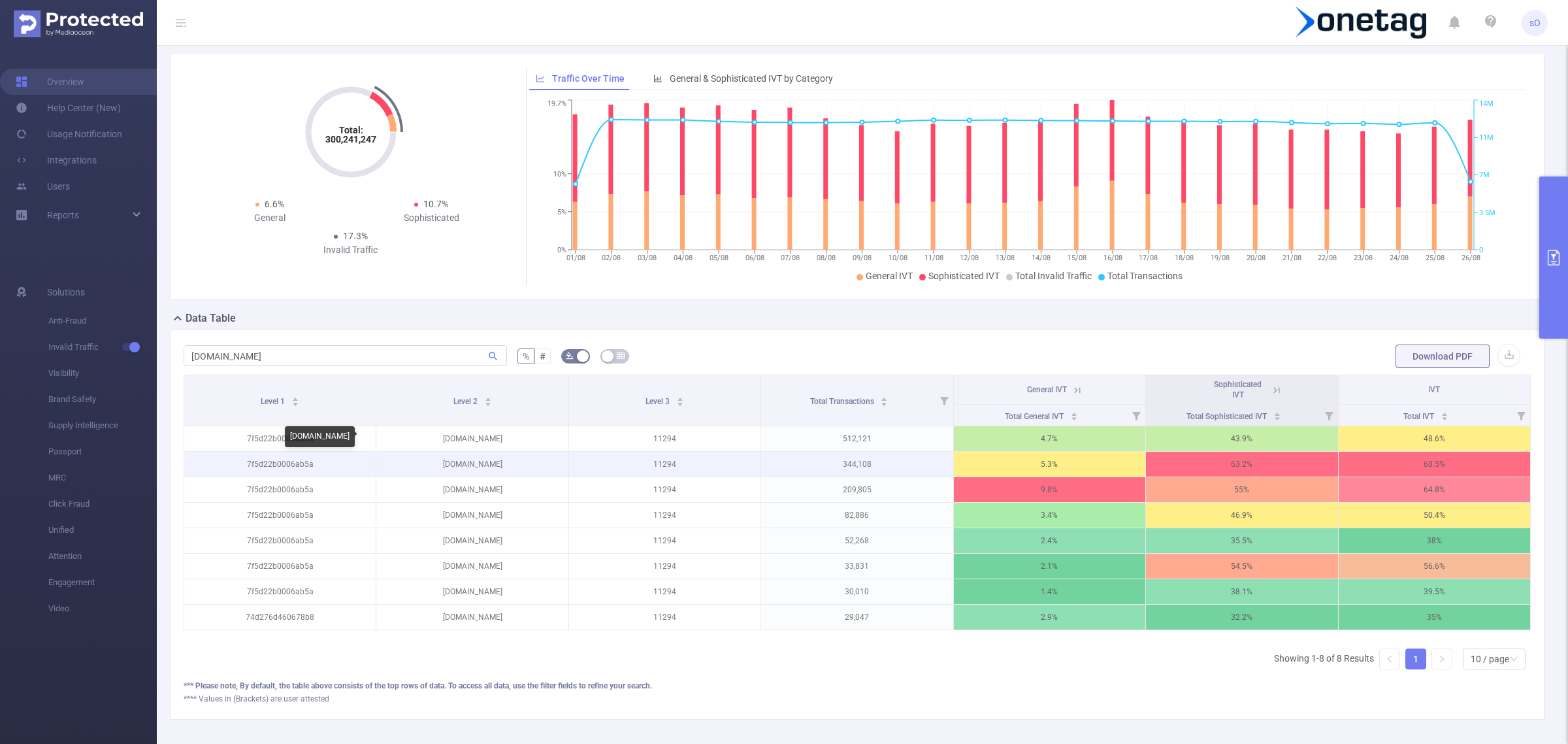
copy p "wiki.gg"
click at [134, 343] on button "button" at bounding box center [131, 347] width 18 height 8
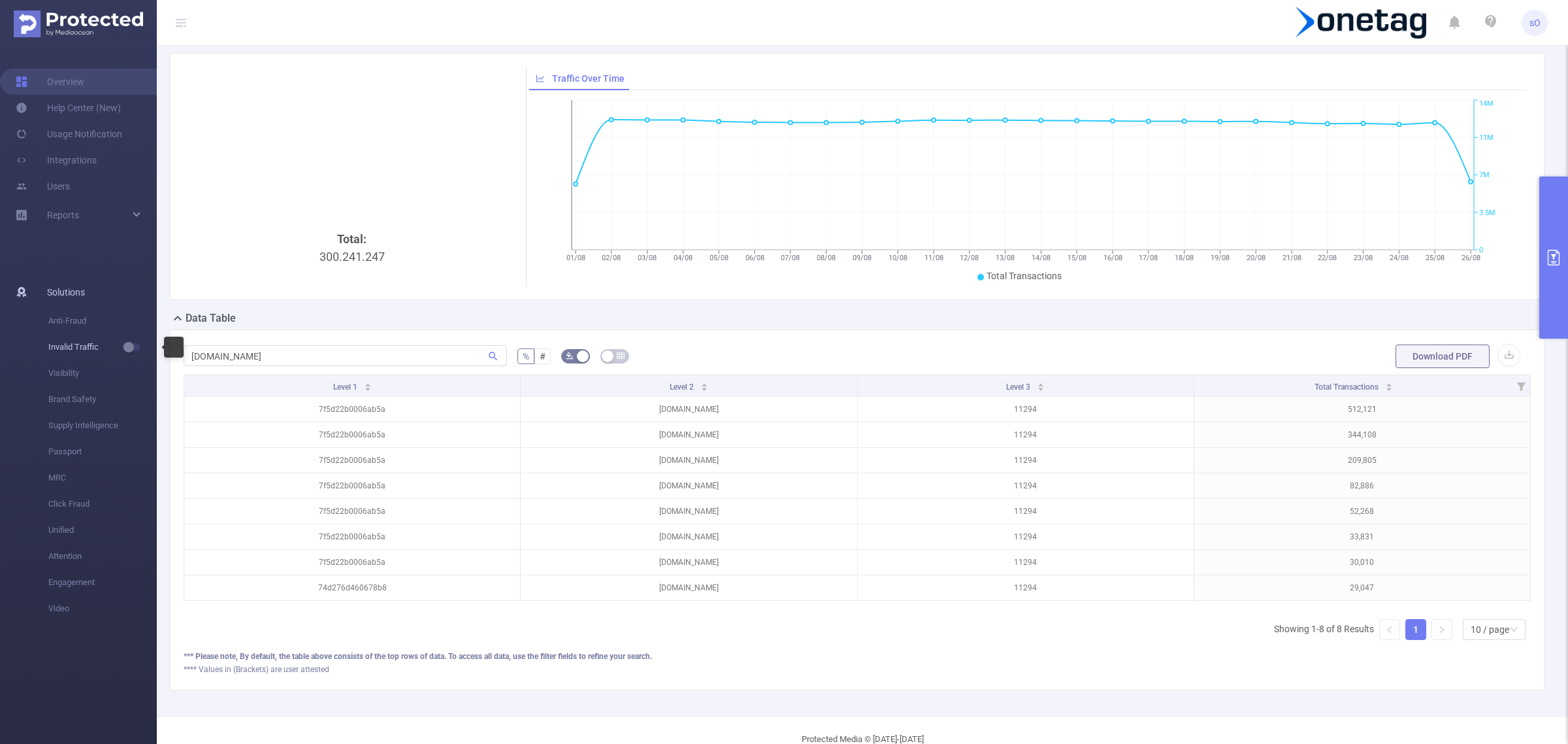
click at [119, 344] on span "Invalid Traffic" at bounding box center [103, 347] width 109 height 26
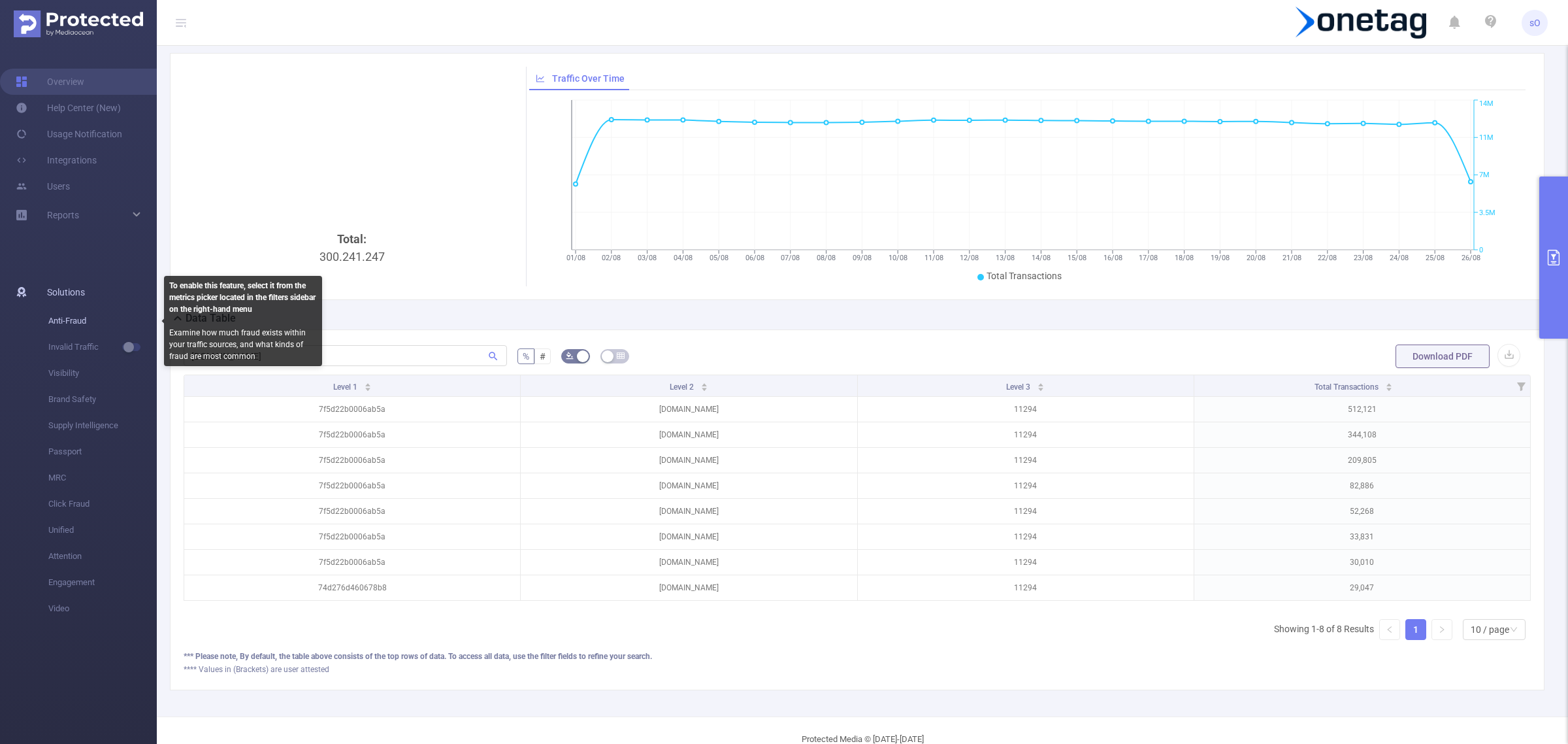
click at [119, 324] on span "Anti-Fraud" at bounding box center [103, 320] width 109 height 26
click at [134, 321] on span "Anti-Fraud" at bounding box center [103, 320] width 109 height 26
click at [93, 310] on span "Anti-Fraud" at bounding box center [103, 320] width 109 height 26
click at [53, 321] on span "Anti-Fraud" at bounding box center [103, 320] width 109 height 26
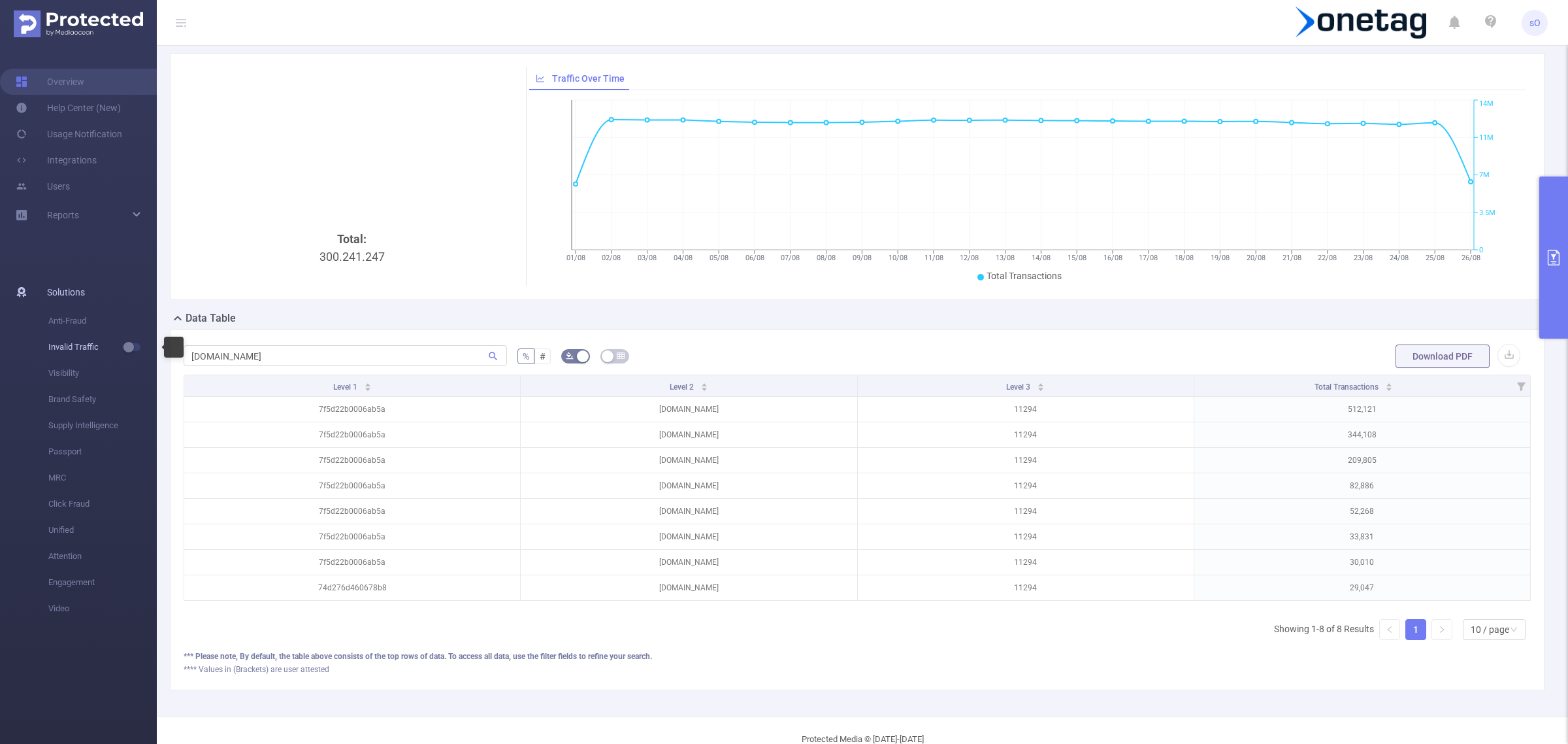
click at [131, 350] on button "button" at bounding box center [131, 347] width 18 height 8
